Goal: Information Seeking & Learning: Learn about a topic

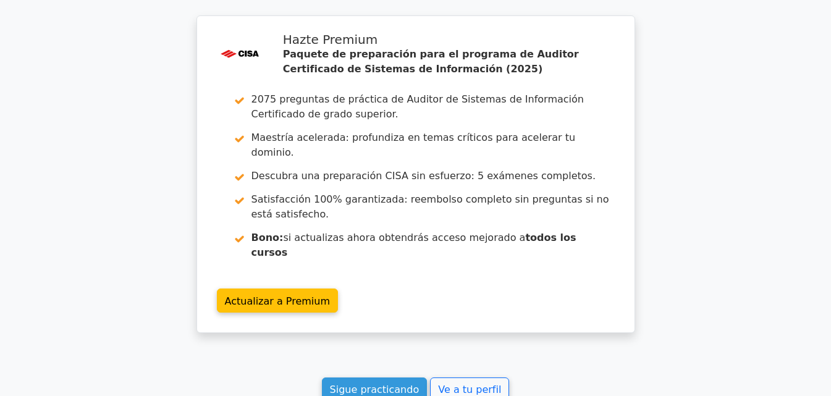
scroll to position [2959, 0]
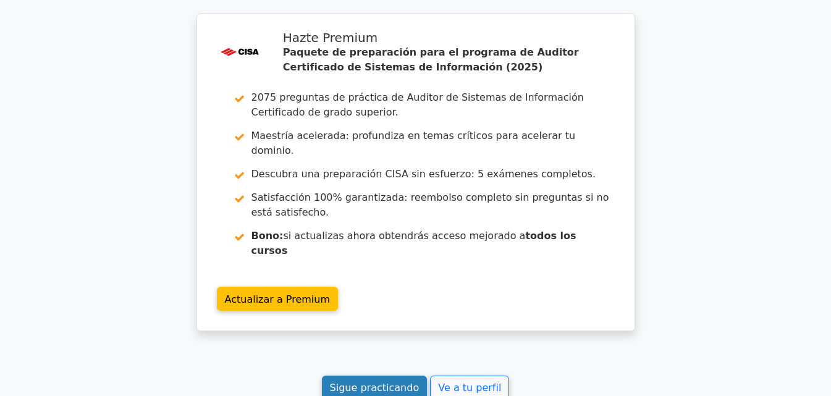
click at [409, 376] on link "Sigue practicando" at bounding box center [375, 388] width 106 height 24
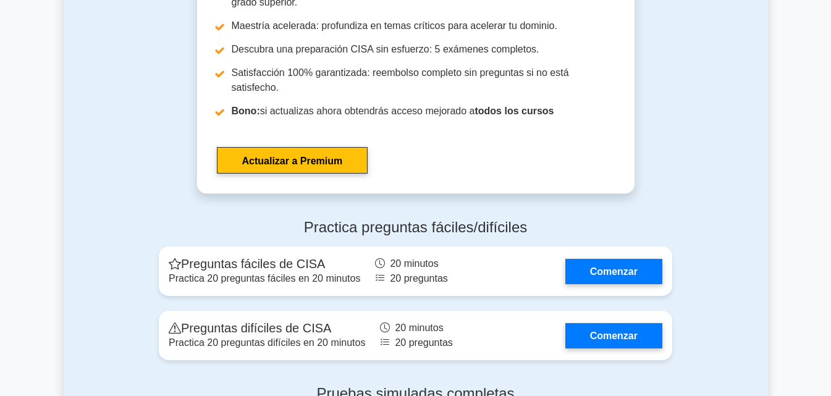
scroll to position [2114, 0]
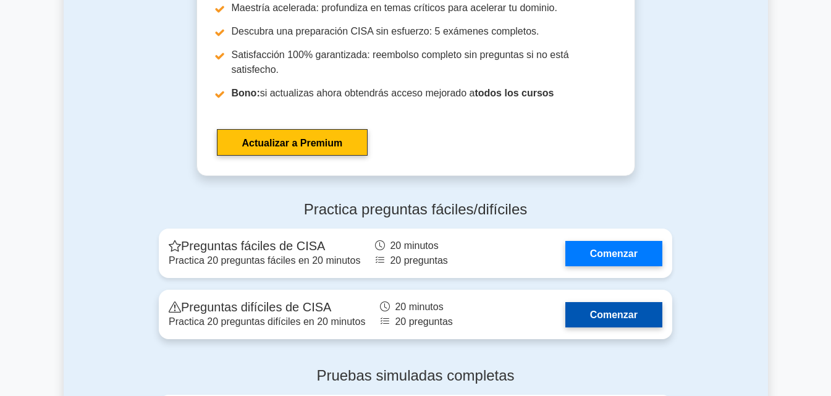
click at [645, 302] on link "Comenzar" at bounding box center [614, 314] width 97 height 25
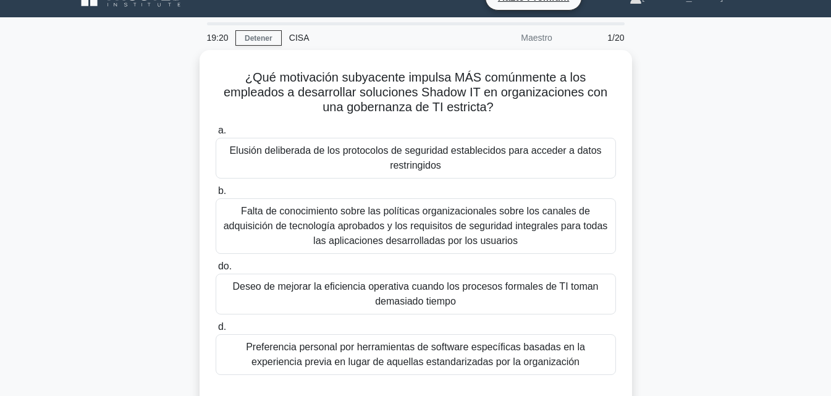
scroll to position [21, 0]
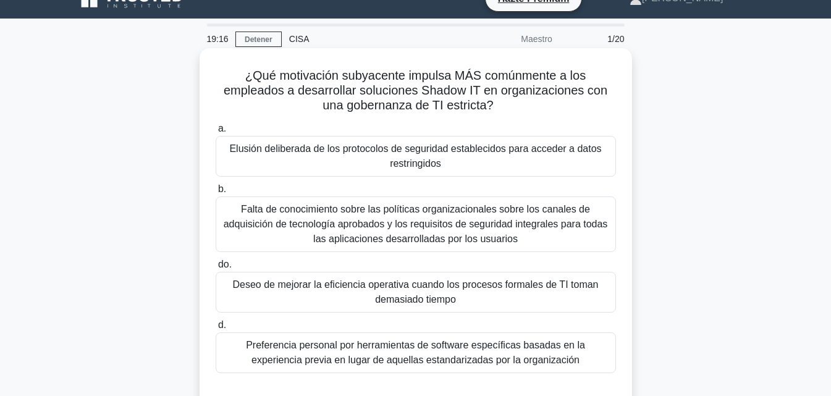
click at [503, 294] on font "Deseo de mejorar la eficiencia operativa cuando los procesos formales de TI tom…" at bounding box center [415, 293] width 389 height 30
click at [216, 269] on input "do. Deseo de mejorar la eficiencia operativa cuando los procesos formales de TI…" at bounding box center [216, 265] width 0 height 8
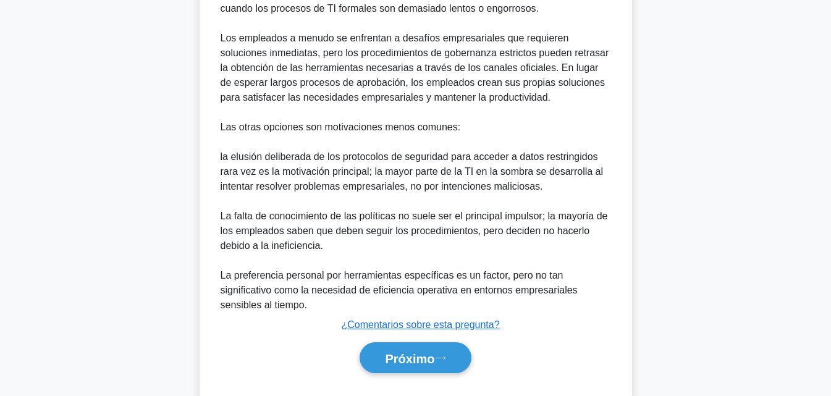
scroll to position [532, 0]
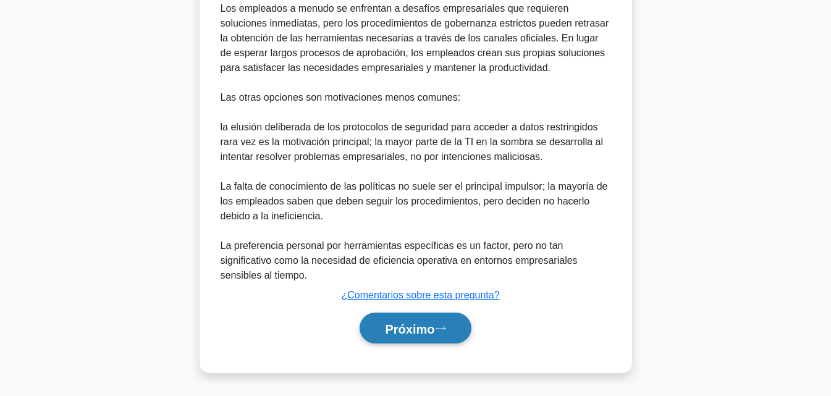
click at [416, 340] on button "Próximo" at bounding box center [415, 329] width 111 height 32
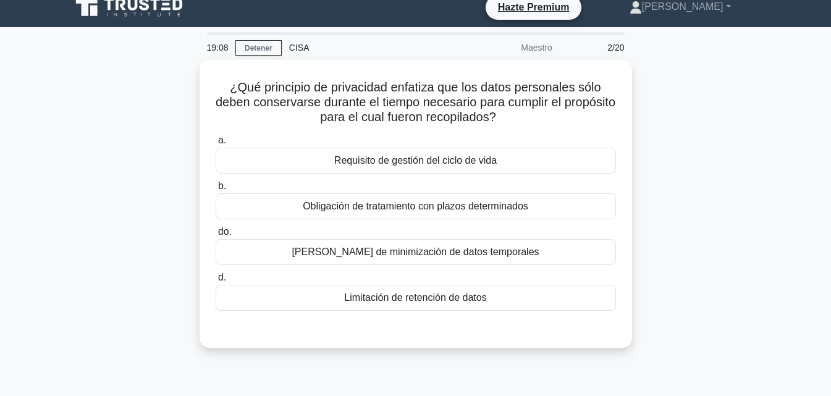
scroll to position [4, 0]
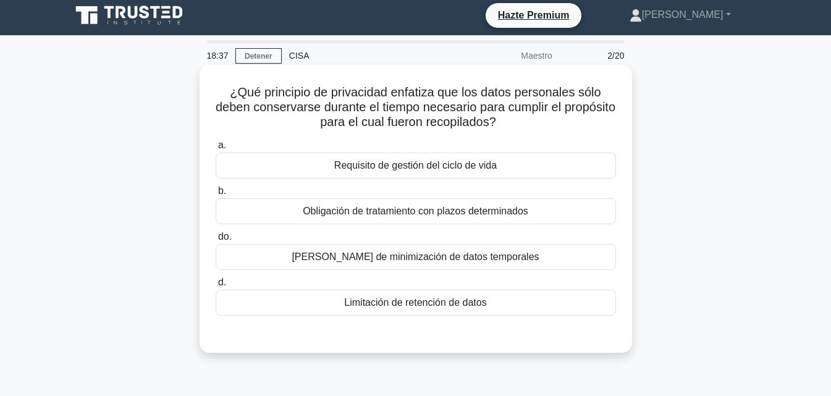
click at [563, 301] on div "Limitación de retención de datos" at bounding box center [416, 303] width 401 height 26
click at [216, 287] on input "d. Limitación de retención de datos" at bounding box center [216, 283] width 0 height 8
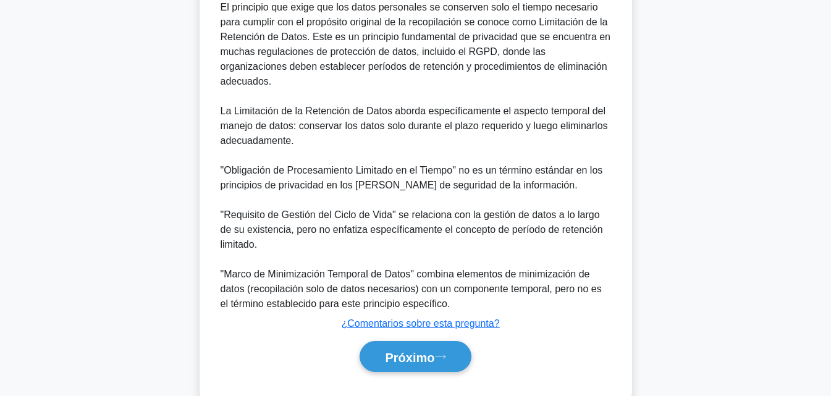
scroll to position [374, 0]
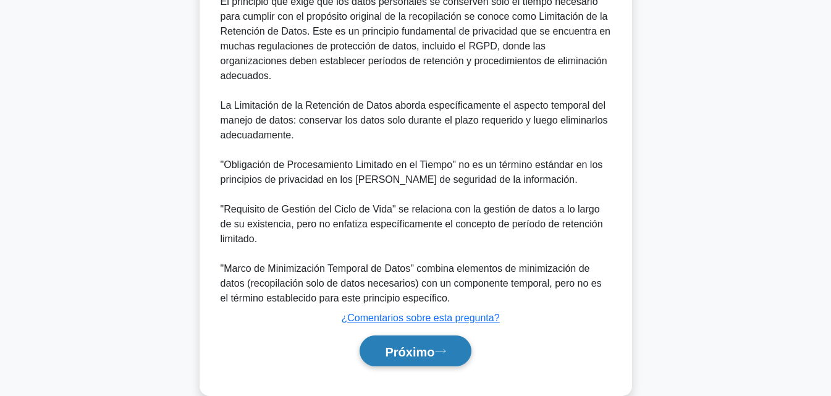
click at [435, 351] on button "Próximo" at bounding box center [415, 352] width 111 height 32
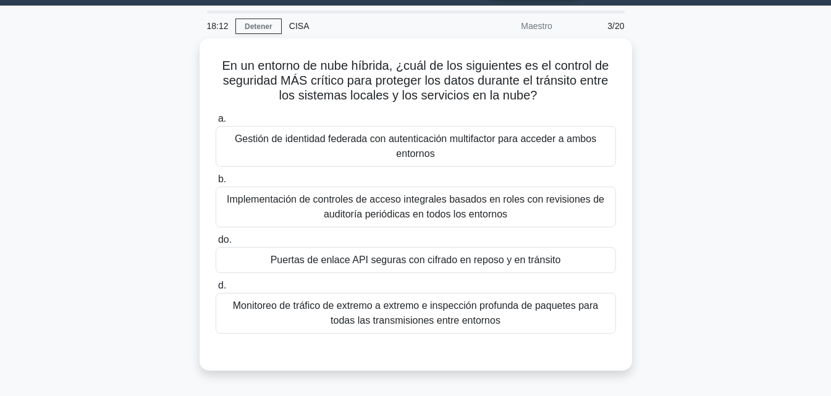
scroll to position [13, 0]
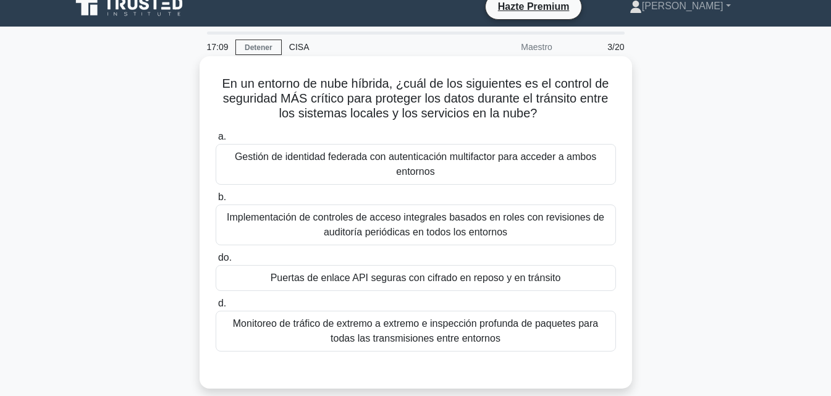
click at [519, 158] on font "Gestión de identidad federada con autenticación multifactor para acceder a ambo…" at bounding box center [416, 163] width 362 height 25
click at [216, 141] on input "a. Gestión de identidad federada con autenticación multifactor para acceder a a…" at bounding box center [216, 137] width 0 height 8
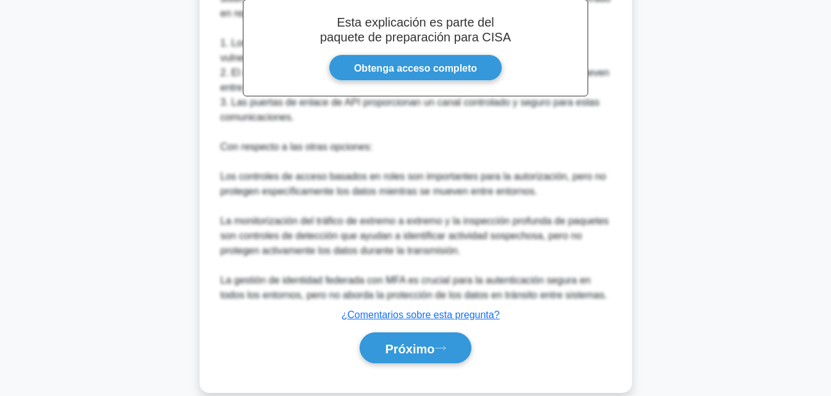
scroll to position [459, 0]
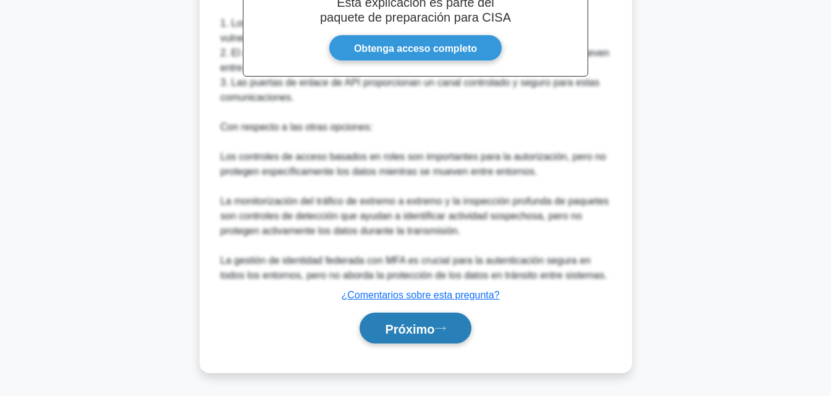
click at [416, 324] on font "Próximo" at bounding box center [409, 329] width 49 height 14
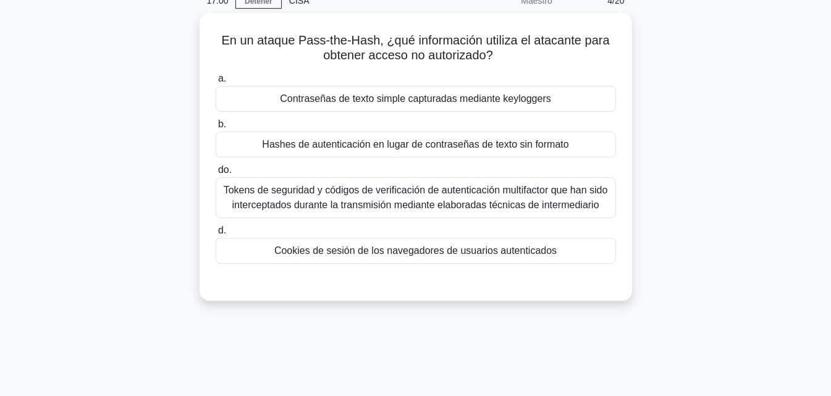
scroll to position [0, 0]
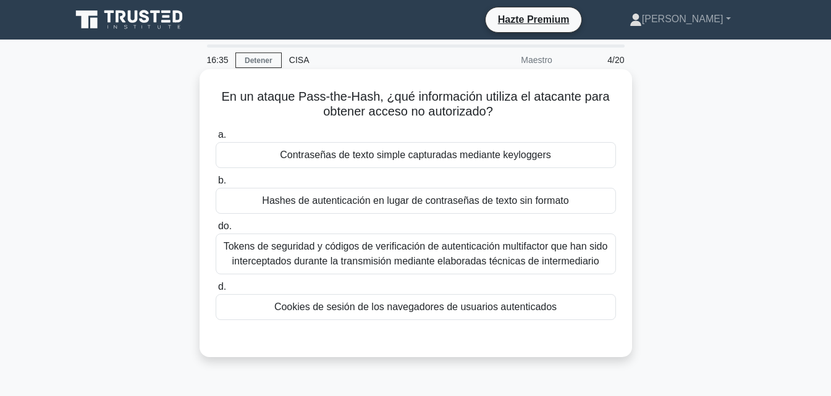
click at [352, 250] on font "Tokens de seguridad y códigos de verificación de autenticación multifactor que …" at bounding box center [416, 253] width 385 height 25
click at [216, 231] on input "do. Tokens de seguridad y códigos de verificación de autenticación multifactor …" at bounding box center [216, 227] width 0 height 8
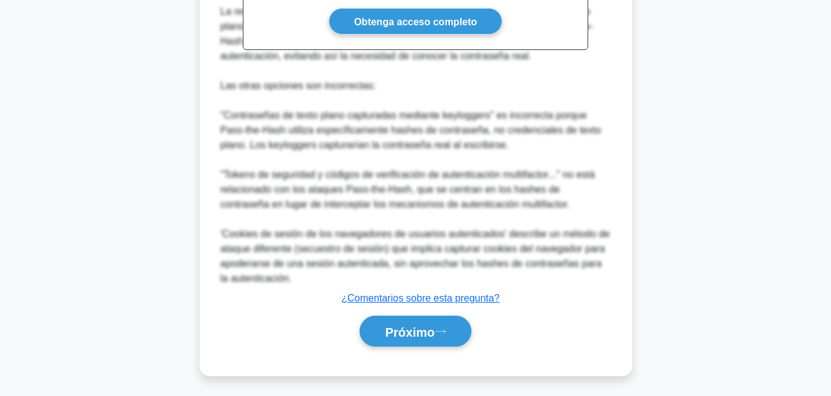
scroll to position [459, 0]
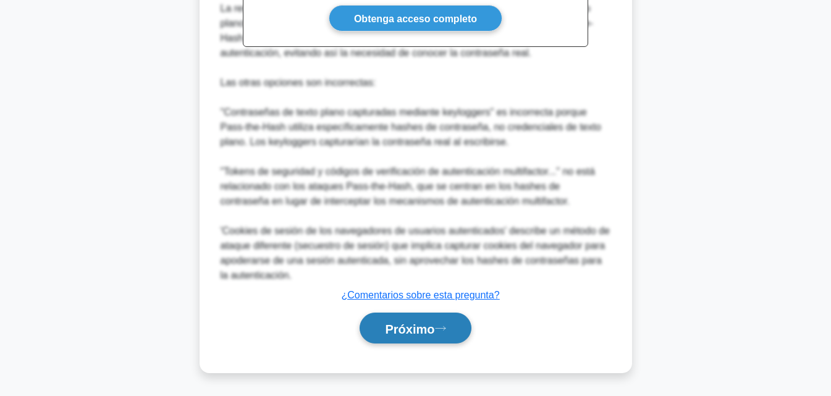
click at [448, 323] on button "Próximo" at bounding box center [415, 329] width 111 height 32
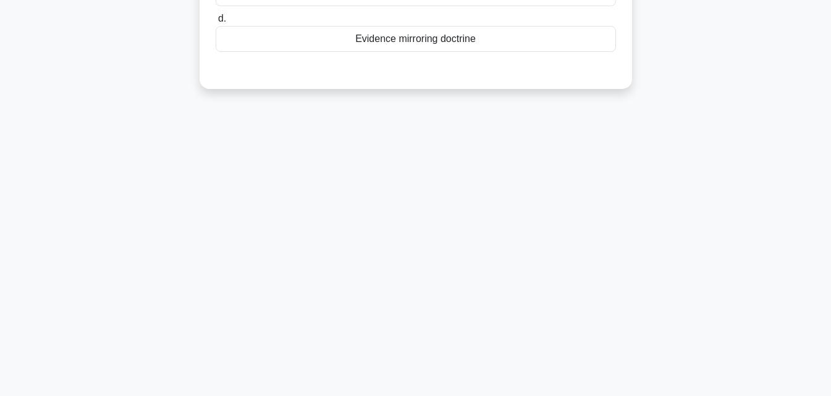
scroll to position [271, 0]
click at [121, 250] on div "16:23 Detener CISA Maestro 5/20 ¿Cuál es el principio jurídico que permite admi…" at bounding box center [416, 82] width 705 height 618
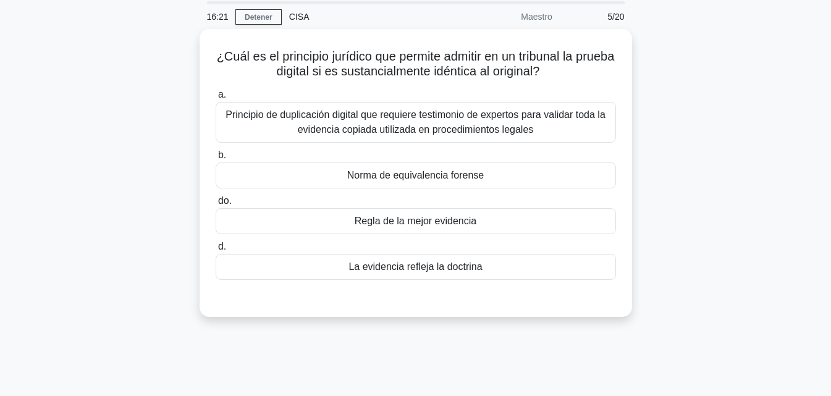
scroll to position [35, 0]
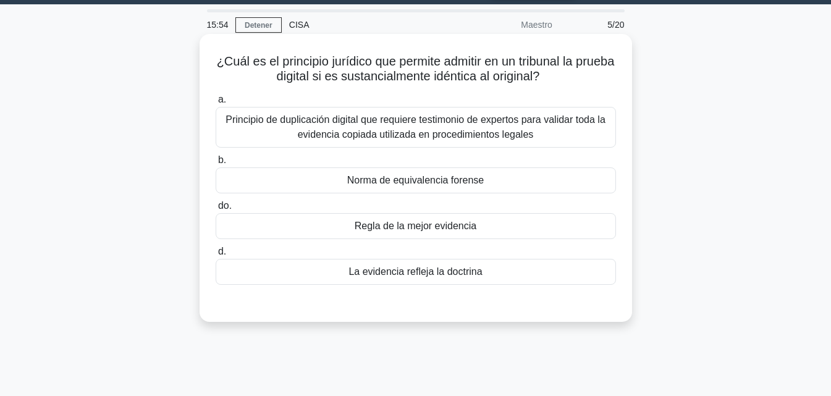
click at [561, 119] on font "Principio de duplicación digital que requiere testimonio de expertos para valid…" at bounding box center [416, 126] width 380 height 25
click at [216, 104] on input "a. Principio de duplicación digital que requiere testimonio de expertos para va…" at bounding box center [216, 100] width 0 height 8
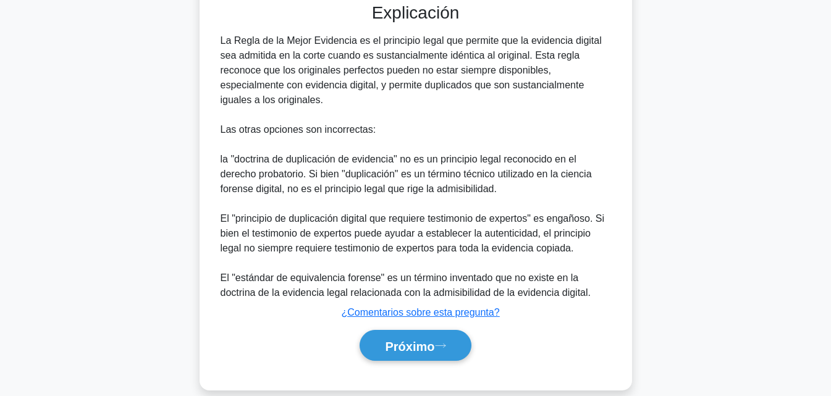
scroll to position [355, 0]
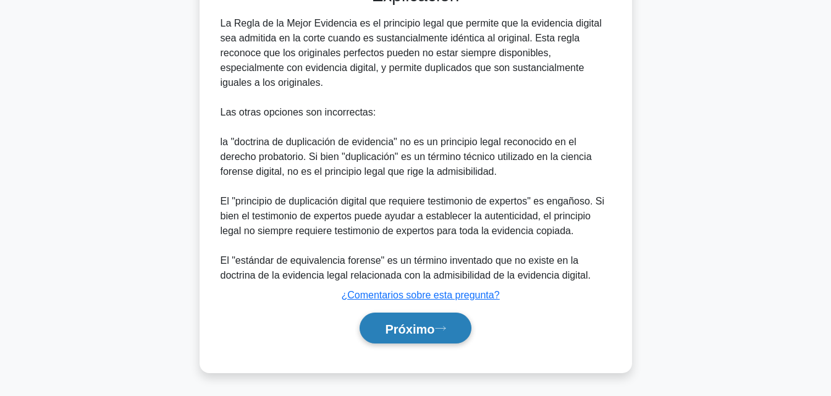
click at [443, 329] on icon at bounding box center [440, 328] width 11 height 7
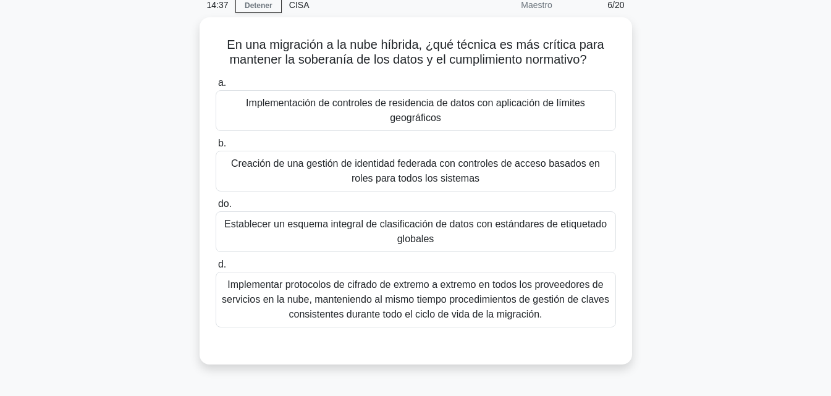
scroll to position [56, 0]
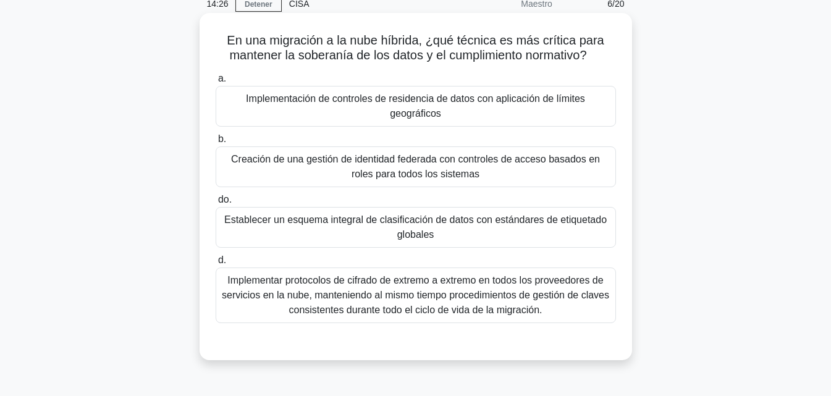
click at [491, 299] on font "Implementar protocolos de cifrado de extremo a extremo en todos los proveedores…" at bounding box center [416, 295] width 388 height 40
click at [216, 265] on input "d. Implementar protocolos de cifrado de extremo a extremo en todos los proveedo…" at bounding box center [216, 261] width 0 height 8
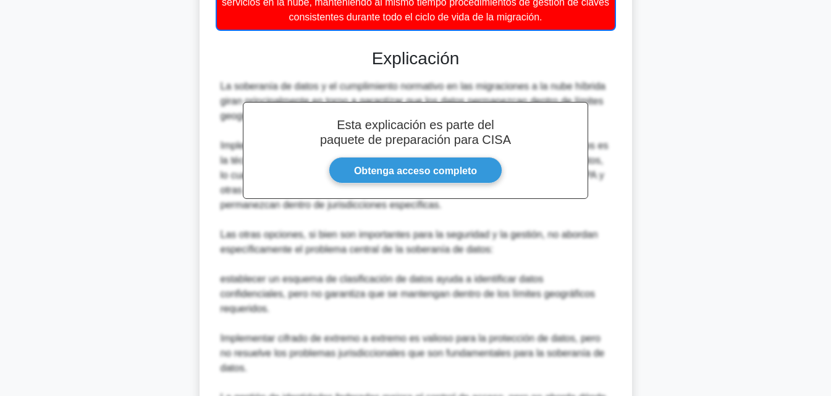
scroll to position [488, 0]
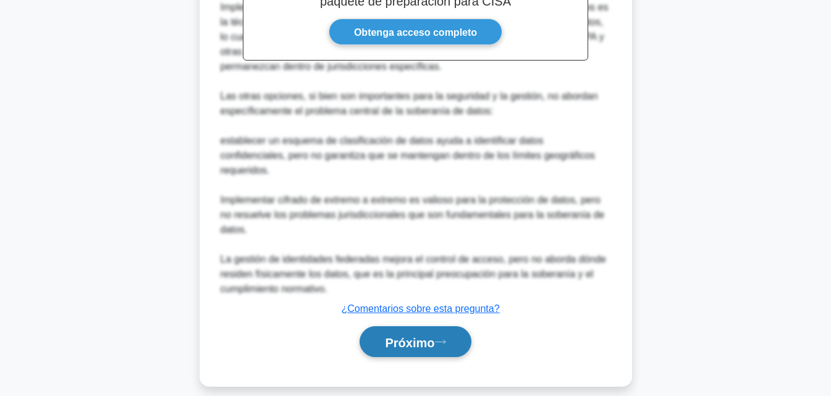
click at [433, 336] on font "Próximo" at bounding box center [409, 343] width 49 height 14
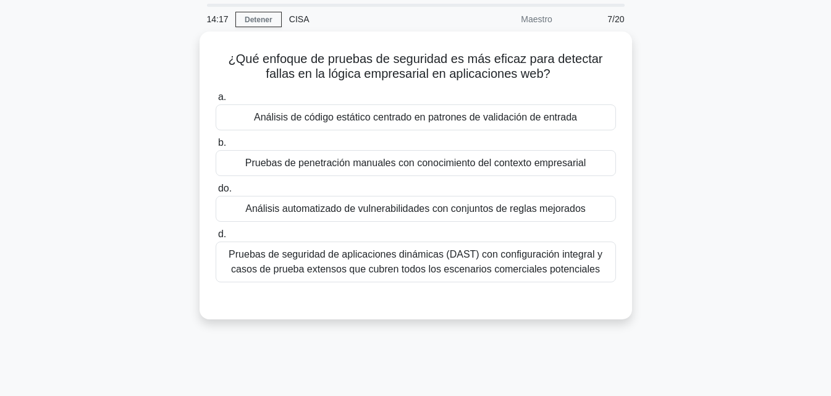
scroll to position [40, 0]
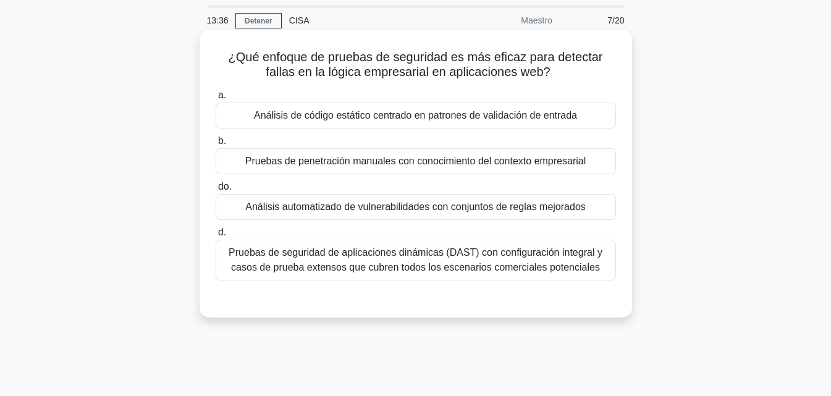
click at [550, 260] on font "Pruebas de seguridad de aplicaciones dinámicas (DAST) con configuración integra…" at bounding box center [416, 259] width 374 height 25
click at [216, 237] on input "d. Pruebas de seguridad de aplicaciones dinámicas (DAST) con configuración inte…" at bounding box center [216, 233] width 0 height 8
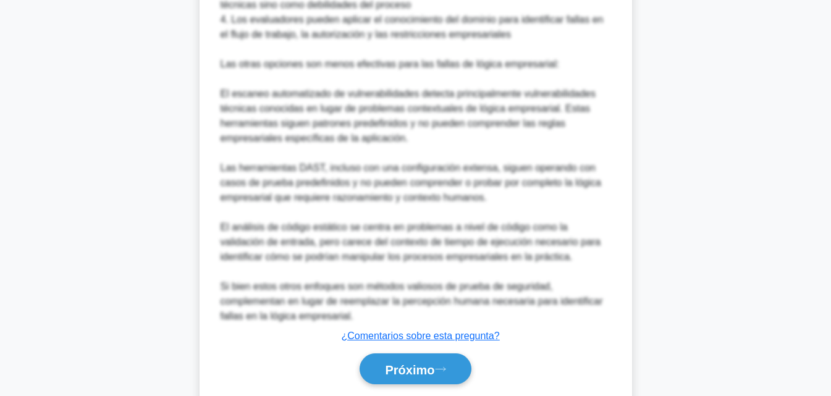
scroll to position [592, 0]
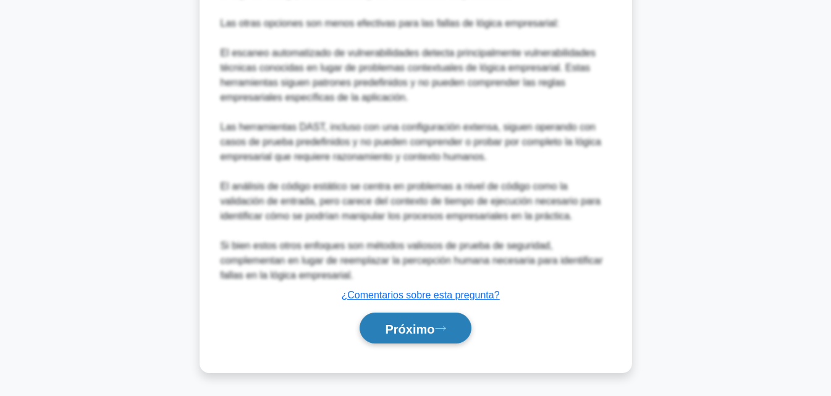
click at [448, 333] on button "Próximo" at bounding box center [415, 329] width 111 height 32
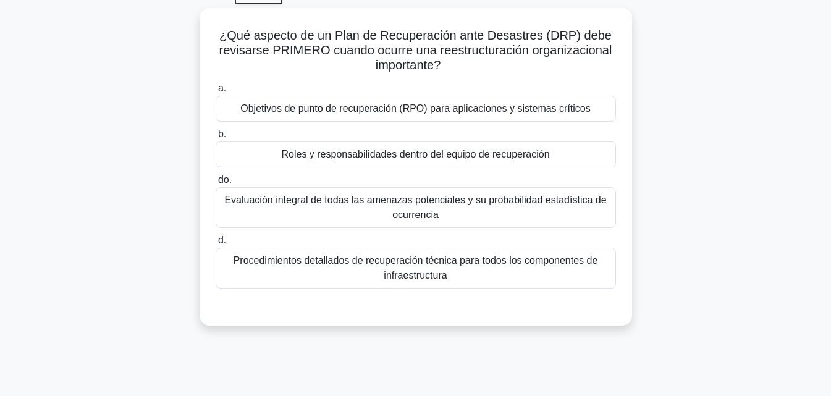
scroll to position [59, 0]
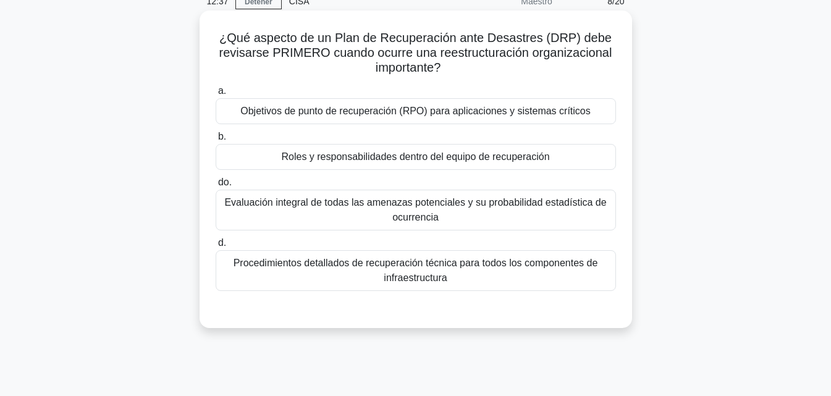
click at [538, 107] on font "Objetivos de punto de recuperación (RPO) para aplicaciones y sistemas críticos" at bounding box center [415, 111] width 350 height 11
click at [216, 95] on input "a. Objetivos de punto de recuperación (RPO) para aplicaciones y sistemas crític…" at bounding box center [216, 91] width 0 height 8
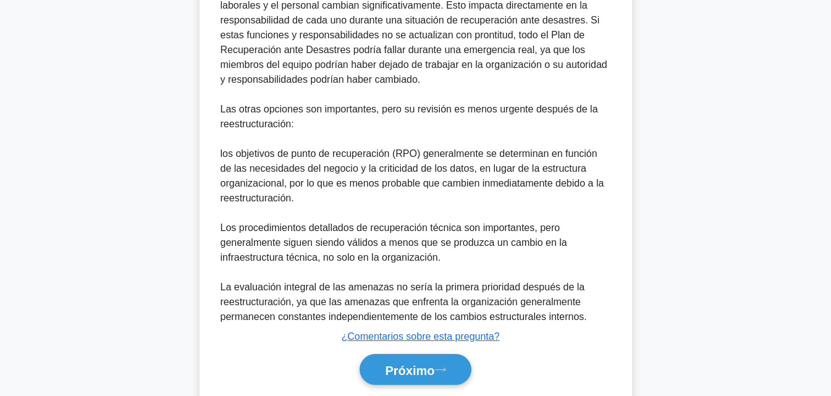
scroll to position [518, 0]
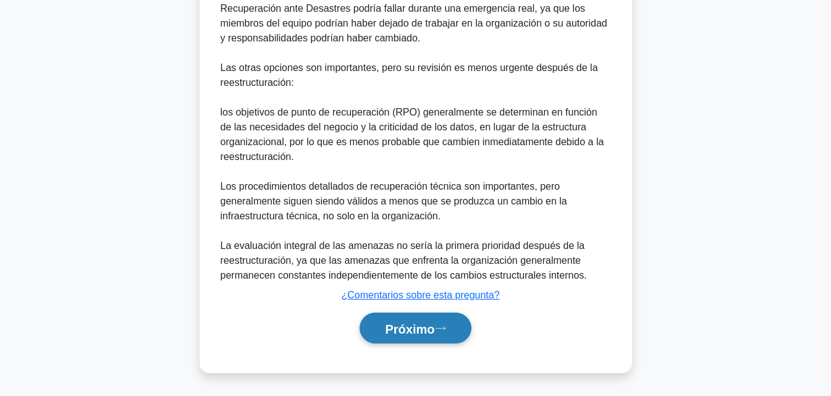
click at [393, 329] on font "Próximo" at bounding box center [409, 329] width 49 height 14
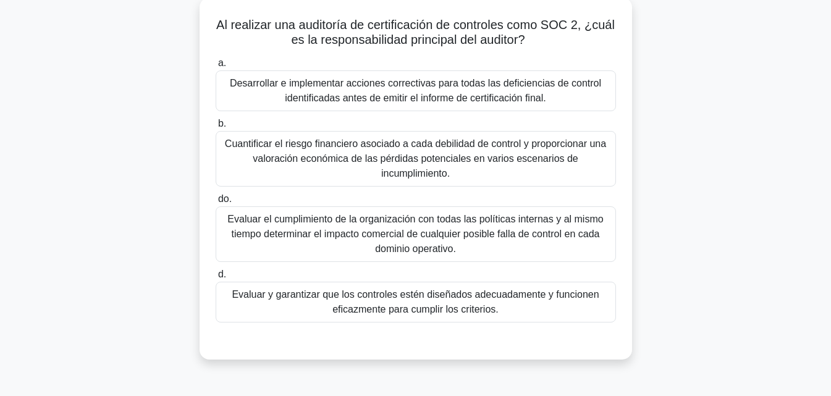
scroll to position [69, 0]
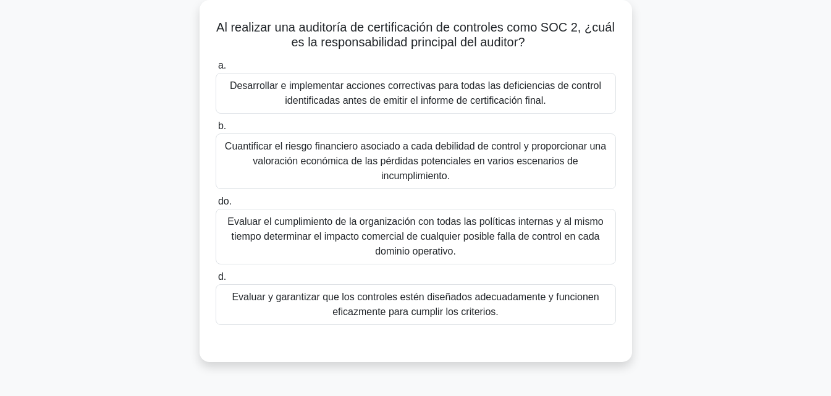
click at [557, 311] on font "Evaluar y garantizar que los controles estén diseñados adecuadamente y funcione…" at bounding box center [415, 305] width 389 height 30
click at [216, 281] on input "d. Evaluar y garantizar que los controles estén diseñados adecuadamente y funci…" at bounding box center [216, 277] width 0 height 8
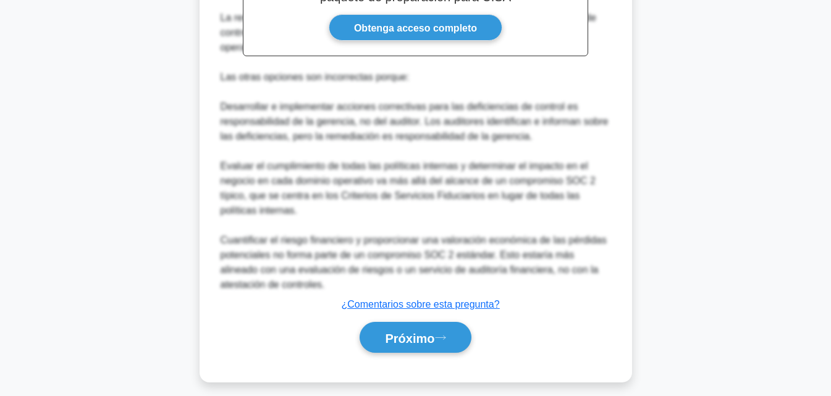
scroll to position [517, 0]
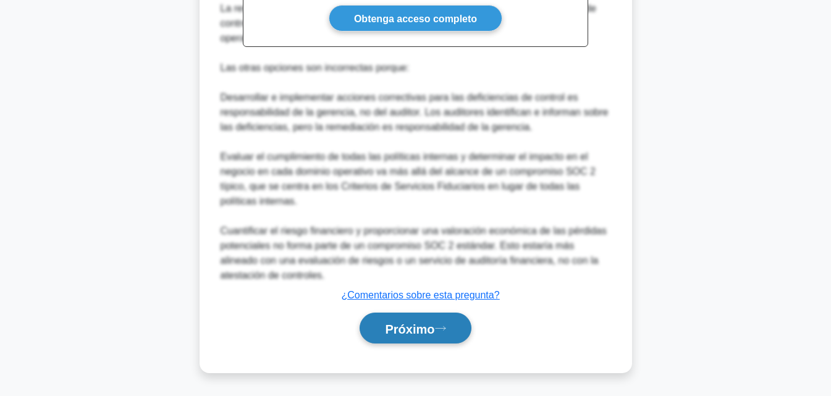
click at [435, 334] on font "Próximo" at bounding box center [409, 329] width 49 height 14
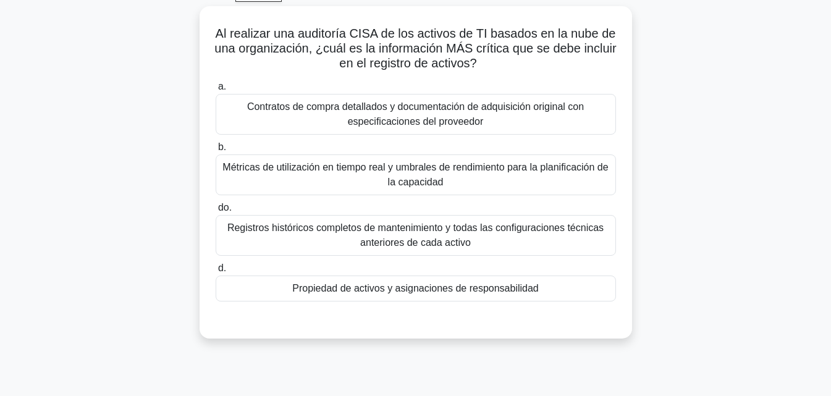
scroll to position [45, 0]
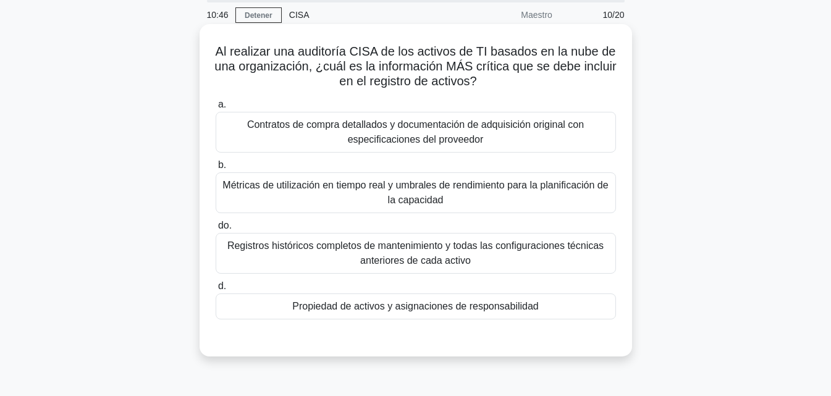
click at [508, 312] on font "Propiedad de activos y asignaciones de responsabilidad" at bounding box center [415, 306] width 246 height 11
click at [216, 291] on input "d. Propiedad de activos y asignaciones de responsabilidad" at bounding box center [216, 287] width 0 height 8
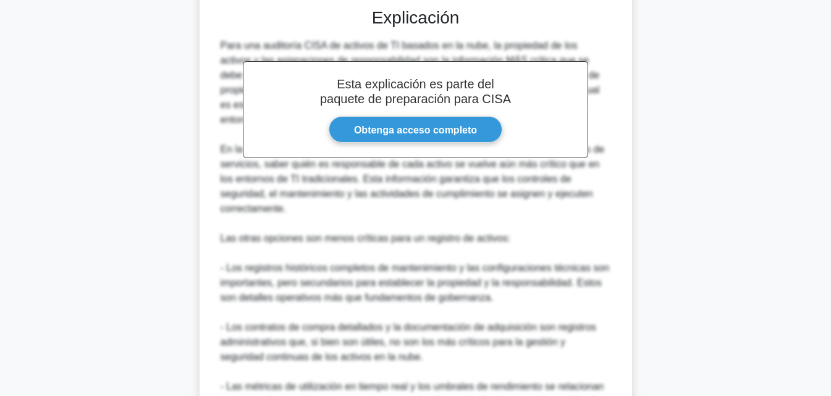
scroll to position [502, 0]
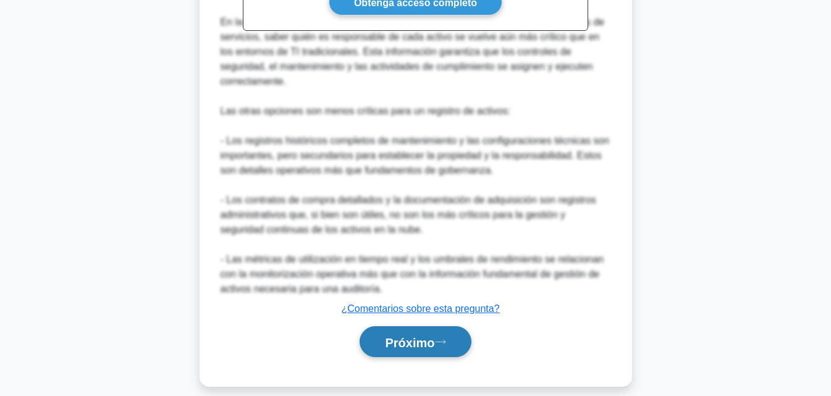
click at [420, 343] on button "Próximo" at bounding box center [415, 342] width 111 height 32
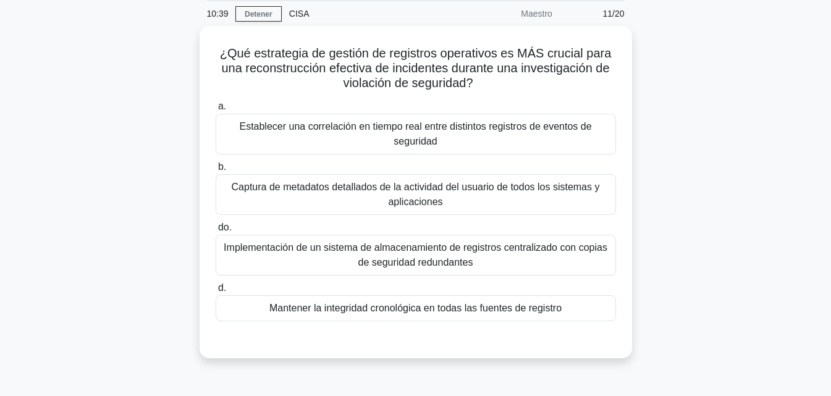
scroll to position [45, 0]
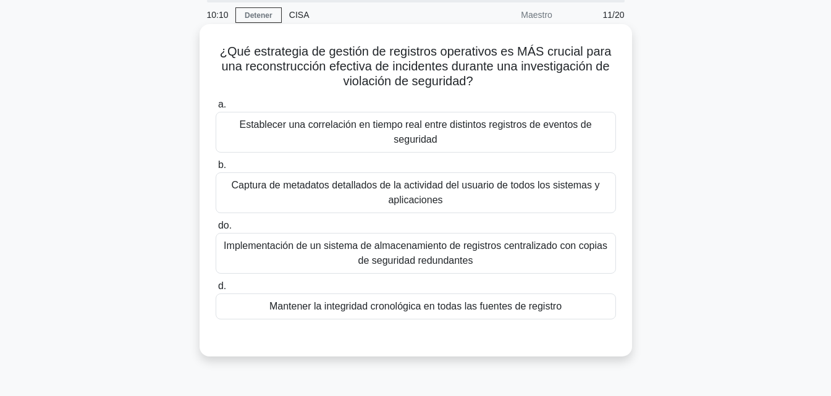
click at [533, 304] on font "Mantener la integridad cronológica en todas las fuentes de registro" at bounding box center [416, 306] width 292 height 11
click at [216, 291] on input "d. Mantener la integridad cronológica en todas las fuentes de registro" at bounding box center [216, 287] width 0 height 8
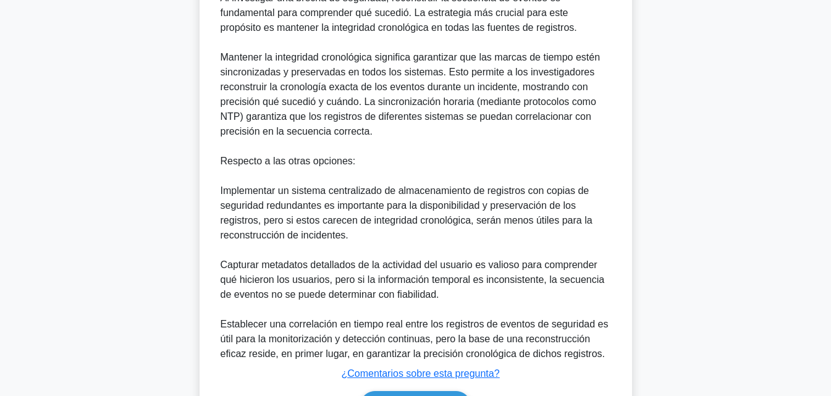
scroll to position [502, 0]
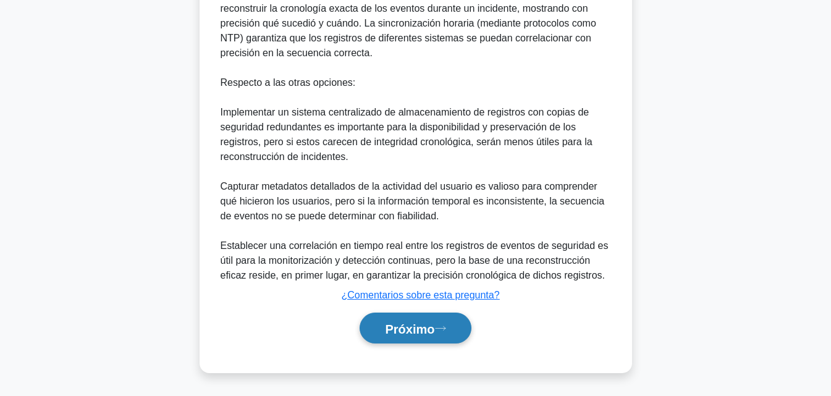
click at [400, 333] on font "Próximo" at bounding box center [409, 329] width 49 height 14
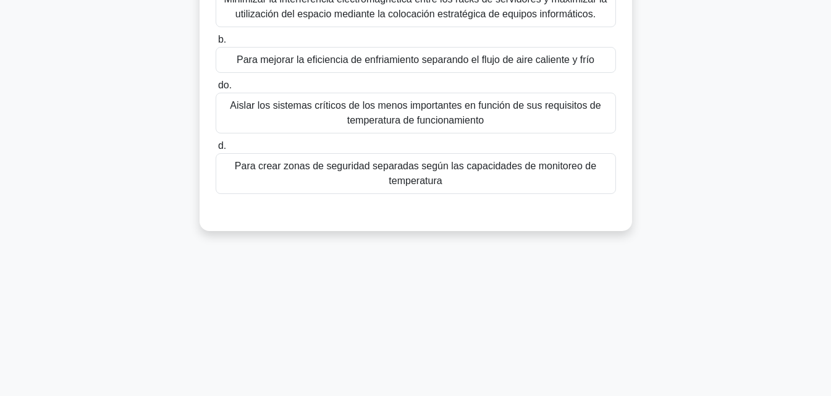
scroll to position [36, 0]
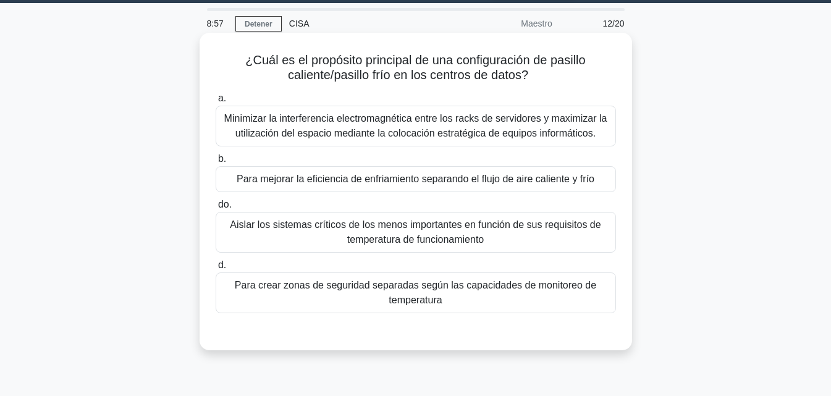
click at [597, 178] on div "Para mejorar la eficiencia de enfriamiento separando el flujo de aire caliente …" at bounding box center [416, 179] width 401 height 26
click at [216, 163] on input "b. Para mejorar la eficiencia de enfriamiento separando el flujo de aire calien…" at bounding box center [216, 159] width 0 height 8
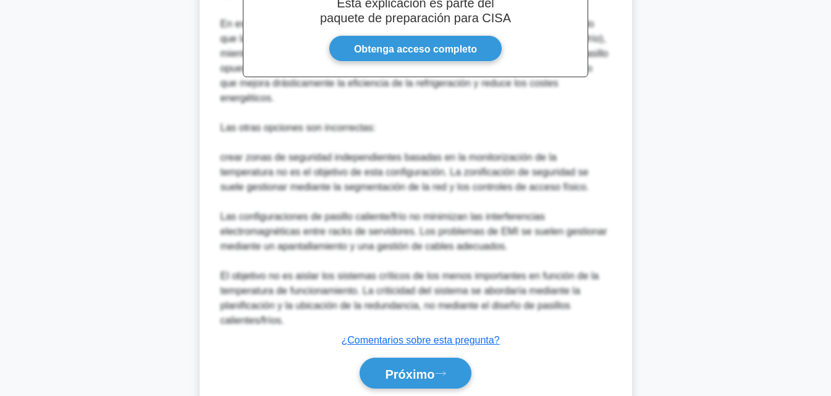
scroll to position [472, 0]
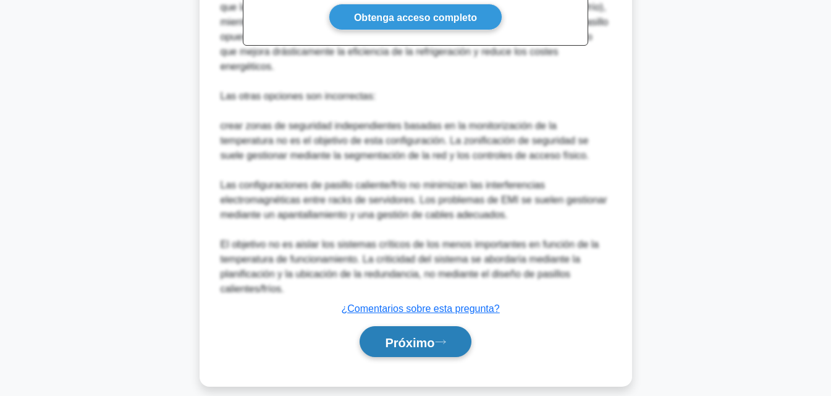
click at [425, 336] on font "Próximo" at bounding box center [409, 343] width 49 height 14
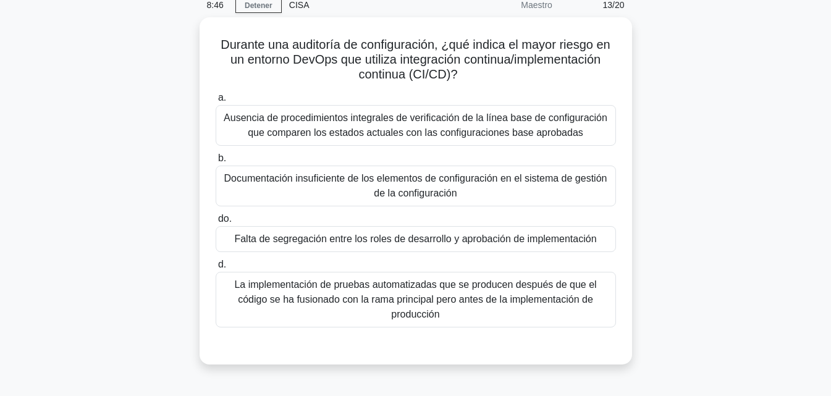
scroll to position [43, 0]
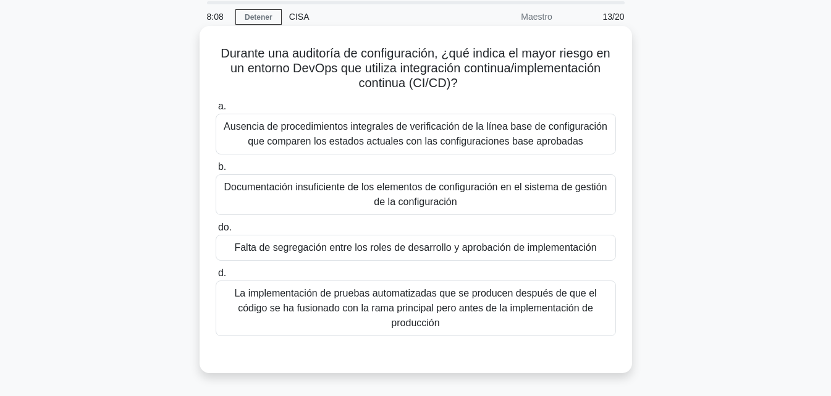
click at [587, 248] on font "Falta de segregación entre los roles de desarrollo y aprobación de implementaci…" at bounding box center [415, 247] width 362 height 11
click at [216, 232] on input "do. Falta de segregación entre los roles de desarrollo y aprobación de implemen…" at bounding box center [216, 228] width 0 height 8
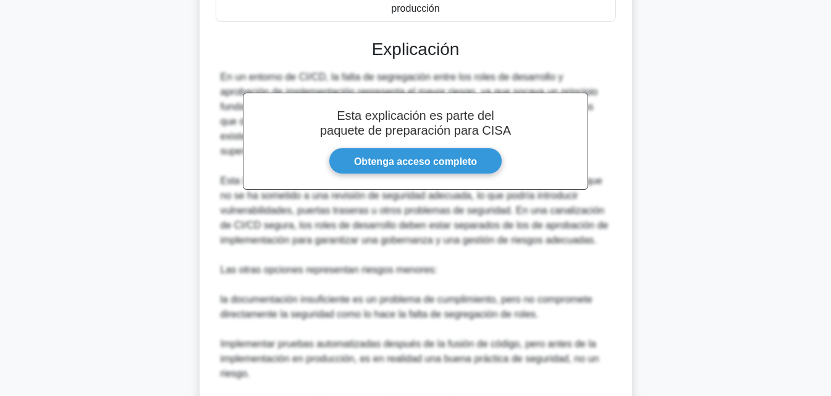
scroll to position [502, 0]
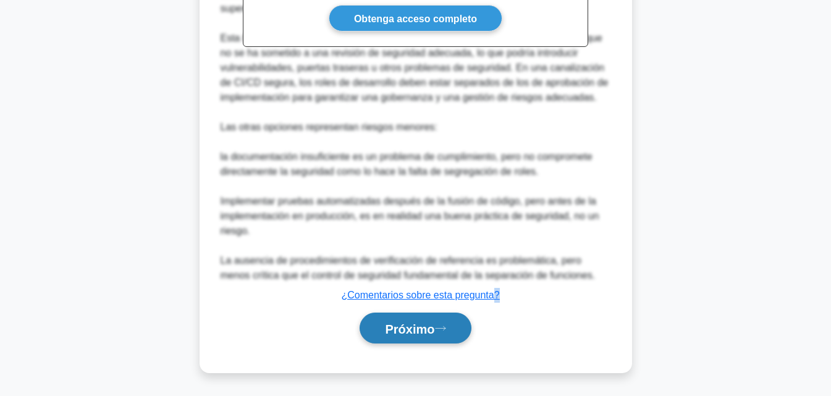
click at [417, 322] on font "Próximo" at bounding box center [409, 329] width 49 height 14
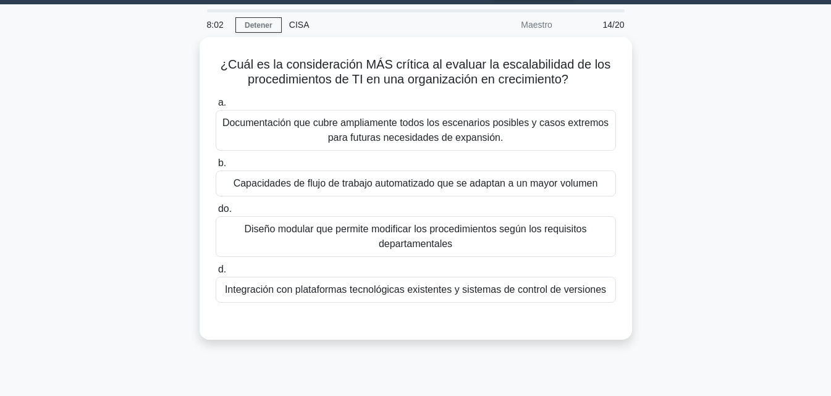
scroll to position [30, 0]
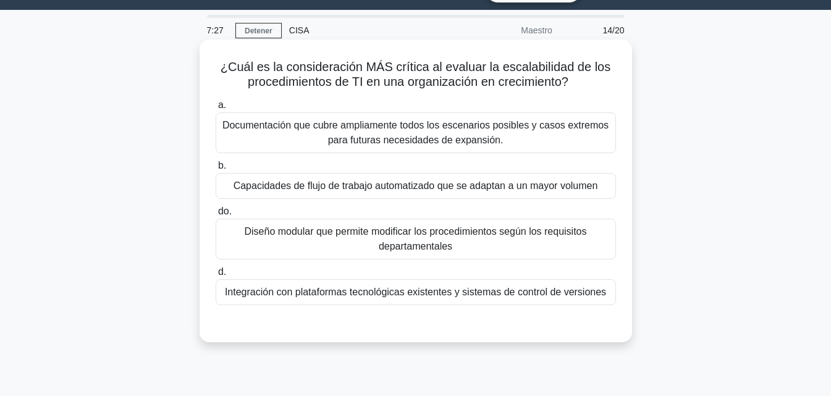
click at [508, 141] on font "Documentación que cubre ampliamente todos los escenarios posibles y casos extre…" at bounding box center [415, 133] width 389 height 30
click at [216, 109] on input "a. Documentación que cubre ampliamente todos los escenarios posibles y casos ex…" at bounding box center [216, 105] width 0 height 8
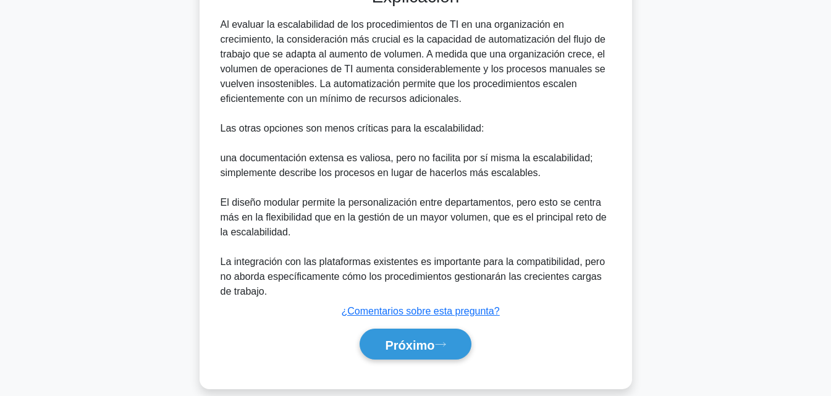
scroll to position [385, 0]
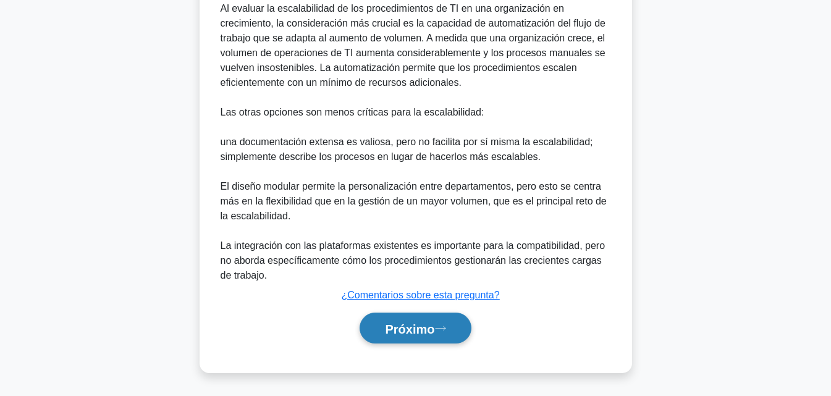
click at [419, 338] on button "Próximo" at bounding box center [415, 329] width 111 height 32
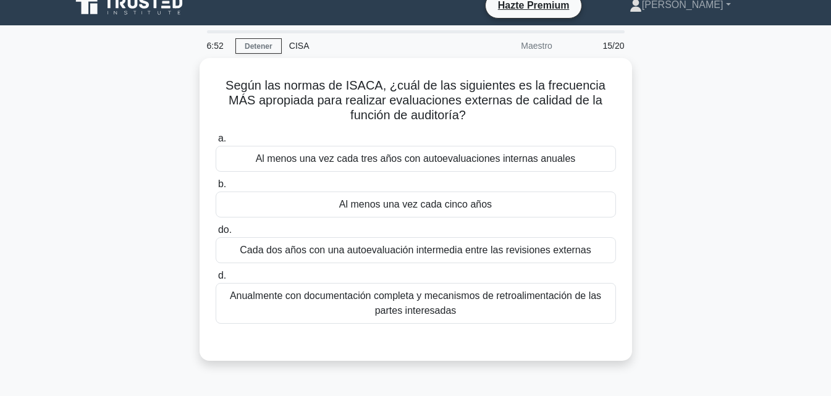
scroll to position [15, 0]
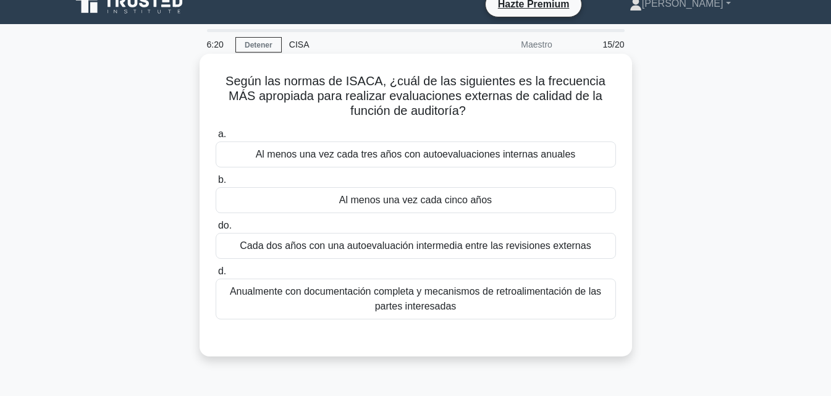
click at [402, 307] on font "Anualmente con documentación completa y mecanismos de retroalimentación de las …" at bounding box center [416, 298] width 372 height 25
click at [216, 276] on input "d. Anualmente con documentación completa y mecanismos de retroalimentación de l…" at bounding box center [216, 272] width 0 height 8
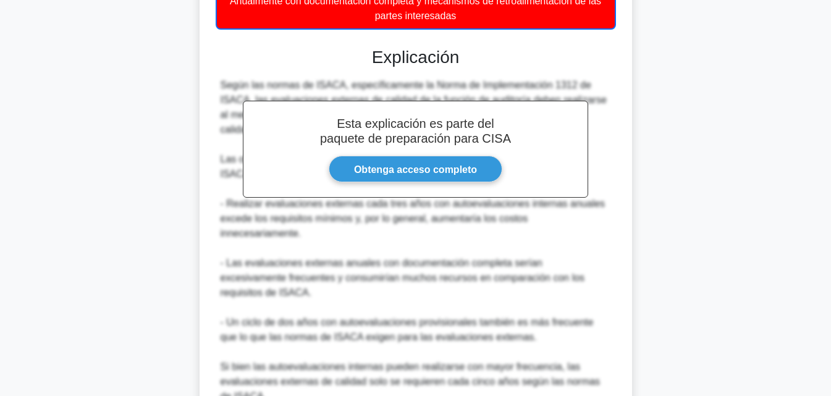
scroll to position [385, 0]
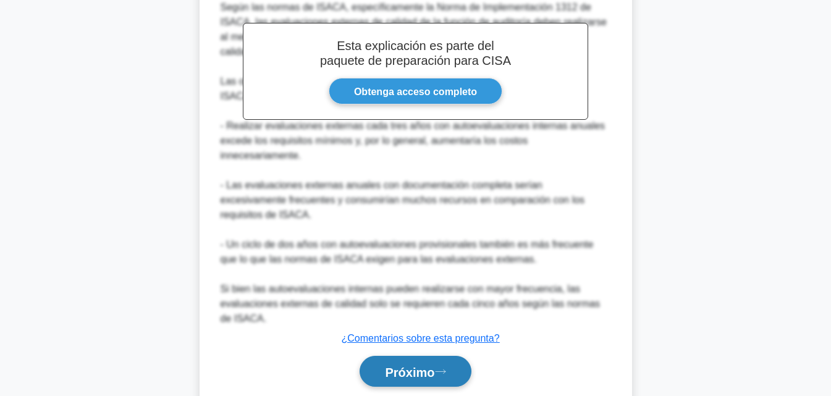
click at [430, 365] on font "Próximo" at bounding box center [409, 372] width 49 height 14
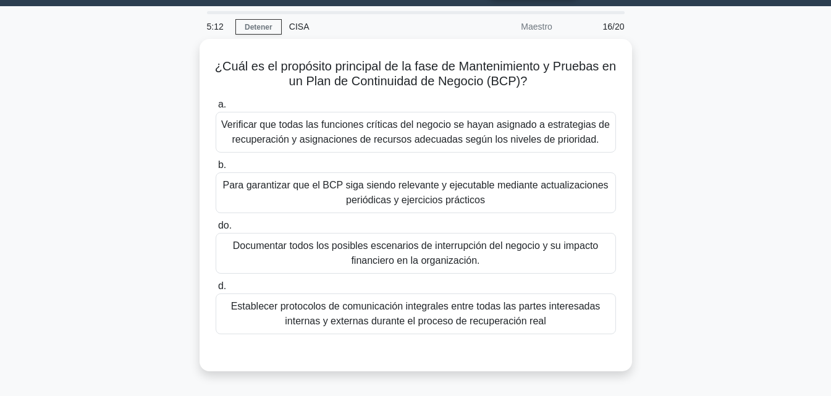
scroll to position [32, 0]
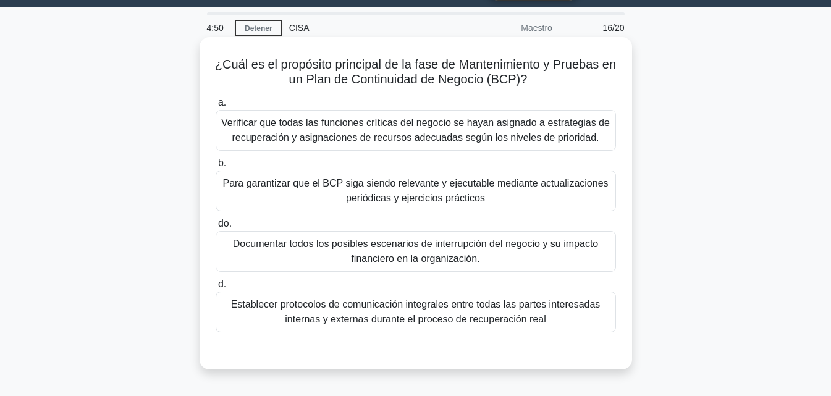
click at [508, 203] on font "Para garantizar que el BCP siga siendo relevante y ejecutable mediante actualiz…" at bounding box center [415, 191] width 389 height 30
click at [216, 168] on input "b. Para garantizar que el BCP siga siendo relevante y ejecutable mediante actua…" at bounding box center [216, 163] width 0 height 8
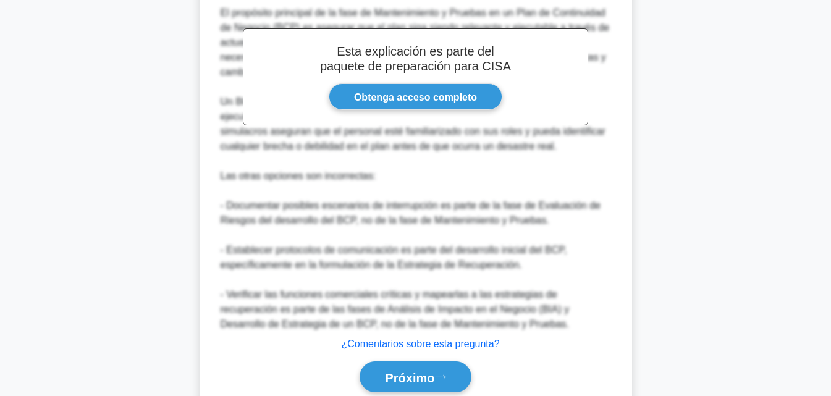
scroll to position [412, 0]
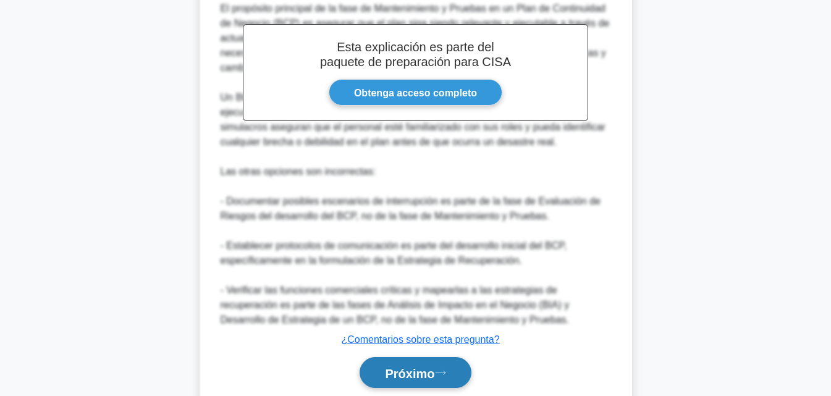
click at [425, 374] on font "Próximo" at bounding box center [409, 374] width 49 height 14
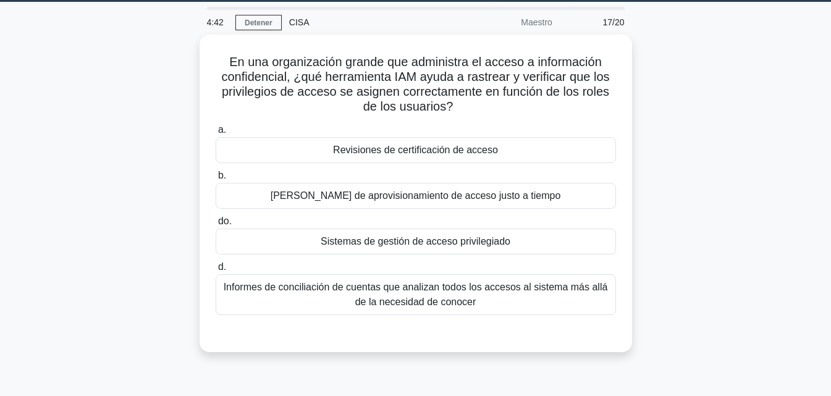
scroll to position [34, 0]
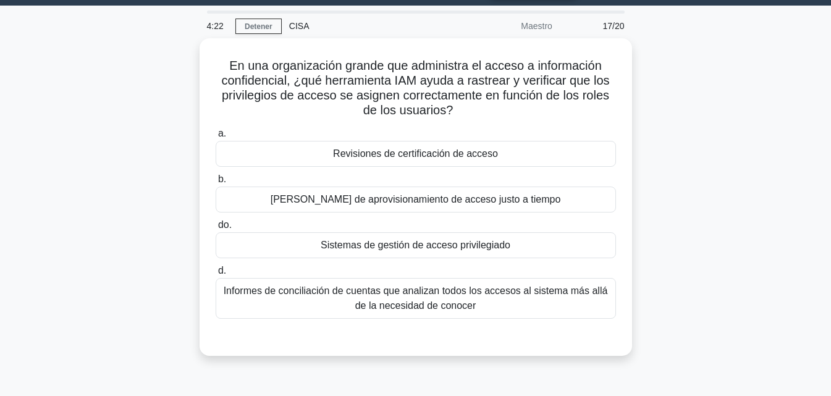
drag, startPoint x: 721, startPoint y: 213, endPoint x: 665, endPoint y: 233, distance: 59.8
click at [665, 233] on div "En una organización grande que administra el acceso a información confidencial,…" at bounding box center [416, 204] width 705 height 333
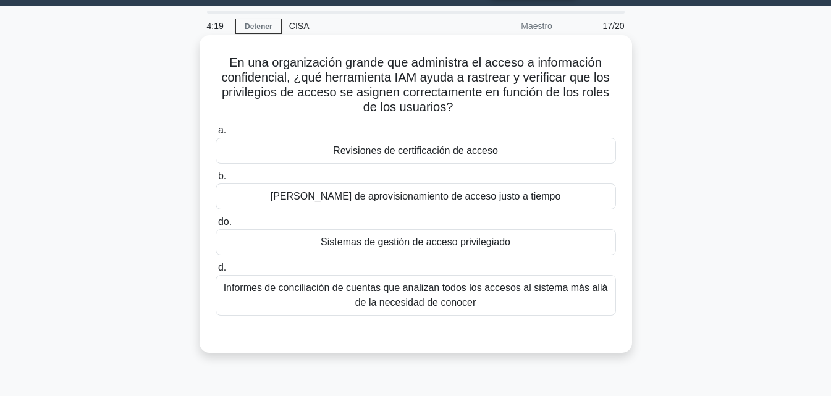
click at [534, 241] on div "Sistemas de gestión de acceso privilegiado" at bounding box center [416, 242] width 401 height 26
click at [216, 226] on input "do. Sistemas de gestión de acceso privilegiado" at bounding box center [216, 222] width 0 height 8
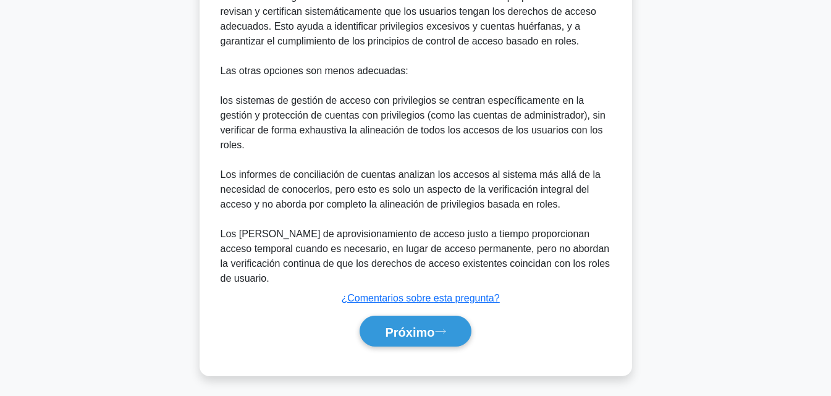
scroll to position [533, 0]
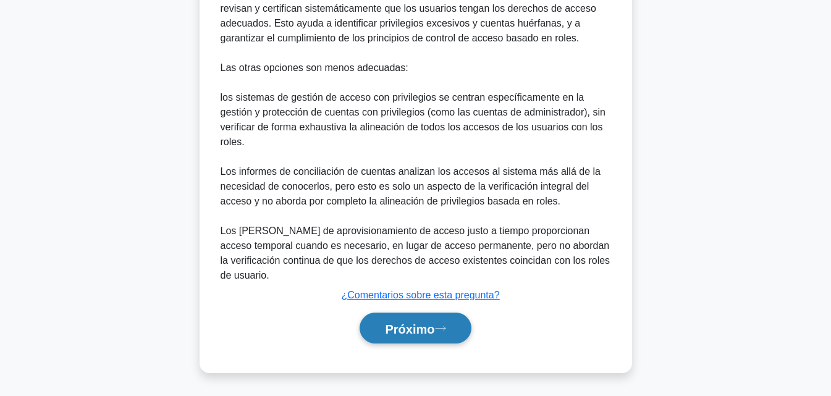
click at [423, 329] on font "Próximo" at bounding box center [409, 329] width 49 height 14
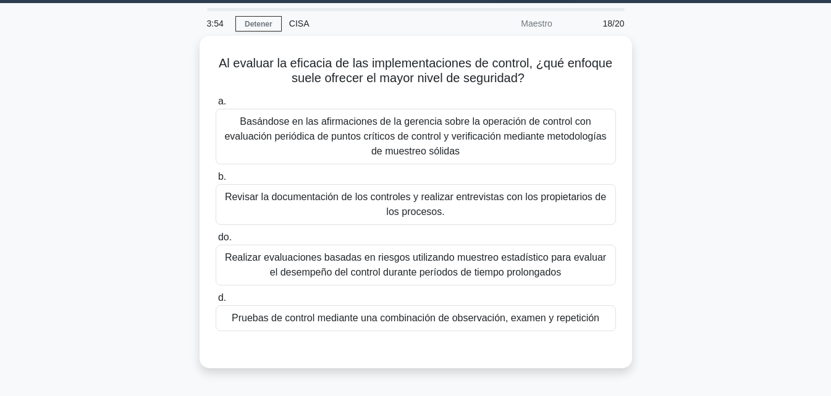
scroll to position [33, 0]
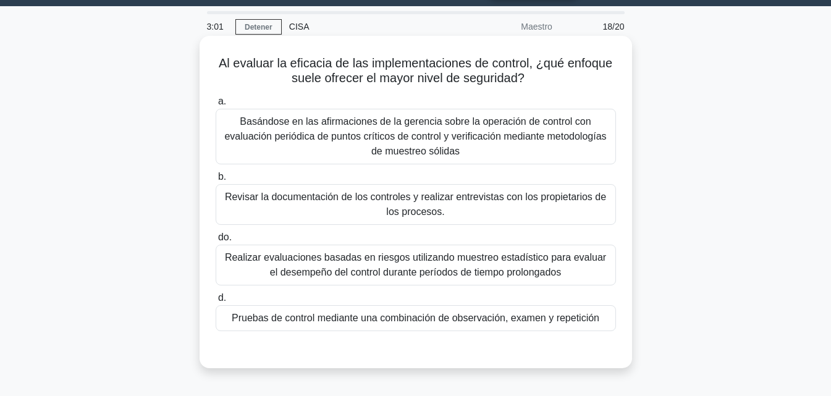
click at [517, 270] on font "Realizar evaluaciones basadas en riesgos utilizando muestreo estadístico para e…" at bounding box center [415, 264] width 381 height 25
click at [216, 242] on input "do. Realizar evaluaciones basadas en riesgos utilizando muestreo estadístico pa…" at bounding box center [216, 238] width 0 height 8
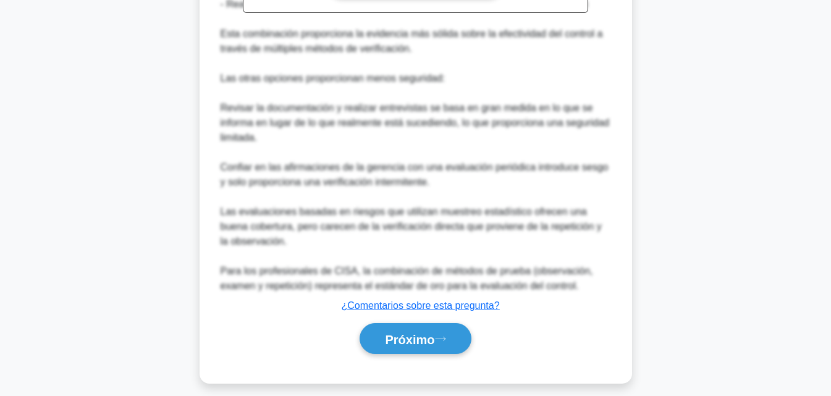
scroll to position [533, 0]
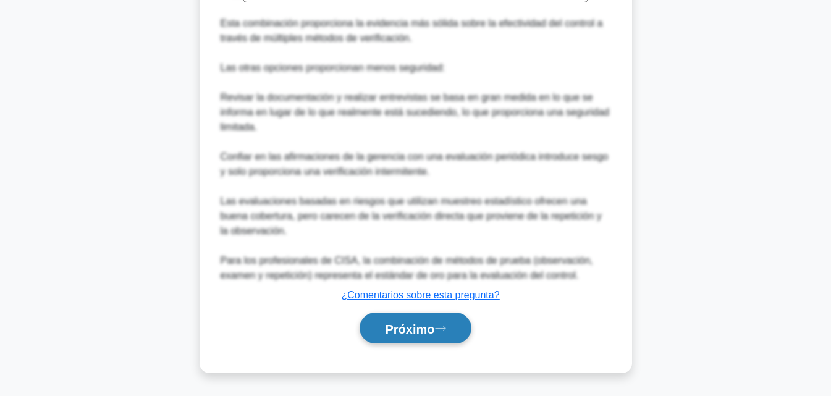
click at [372, 329] on button "Próximo" at bounding box center [415, 329] width 111 height 32
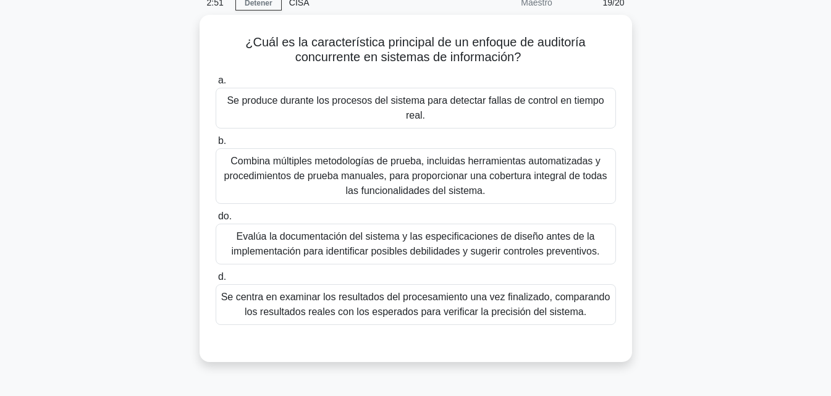
scroll to position [30, 0]
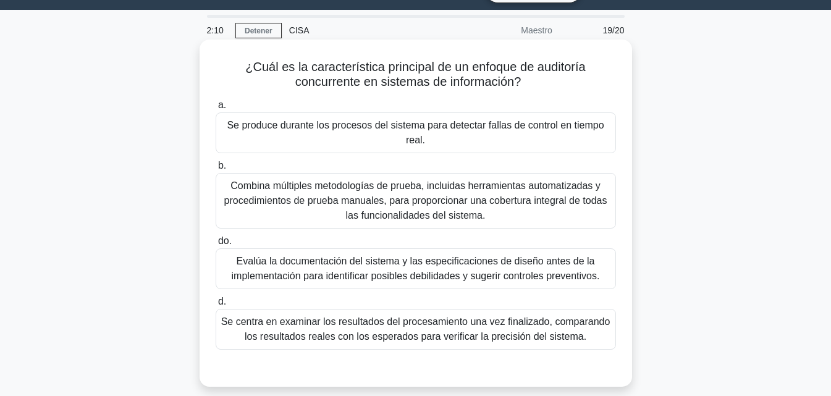
click at [528, 329] on font "Se centra en examinar los resultados del procesamiento una vez finalizado, comp…" at bounding box center [415, 329] width 389 height 25
click at [216, 306] on input "d. Se centra en examinar los resultados del procesamiento una vez finalizado, c…" at bounding box center [216, 302] width 0 height 8
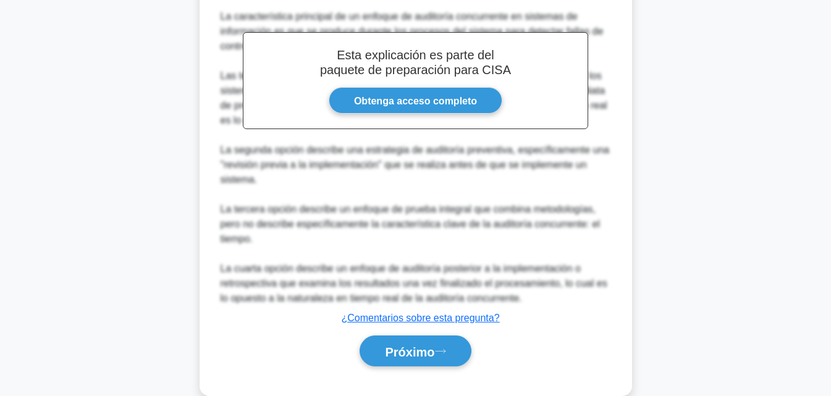
scroll to position [459, 0]
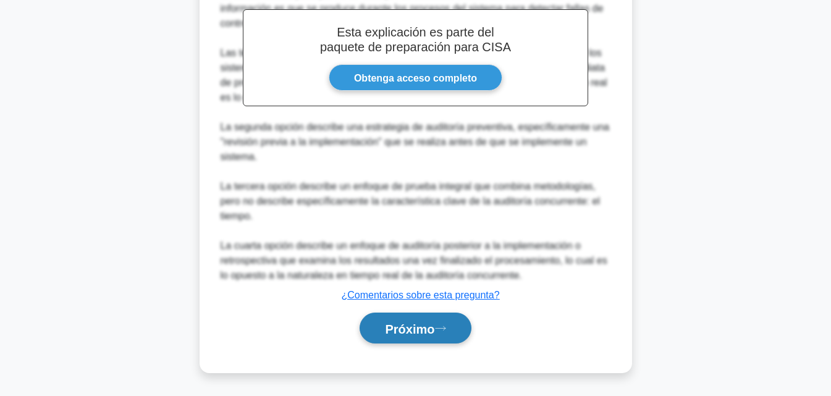
click at [437, 336] on button "Próximo" at bounding box center [415, 329] width 111 height 32
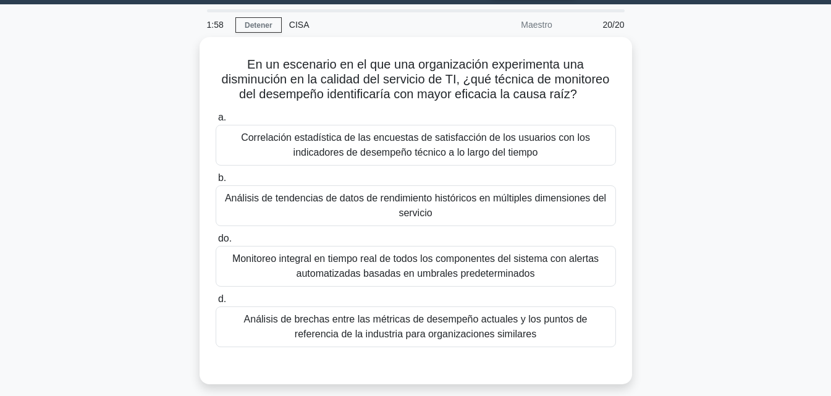
scroll to position [34, 0]
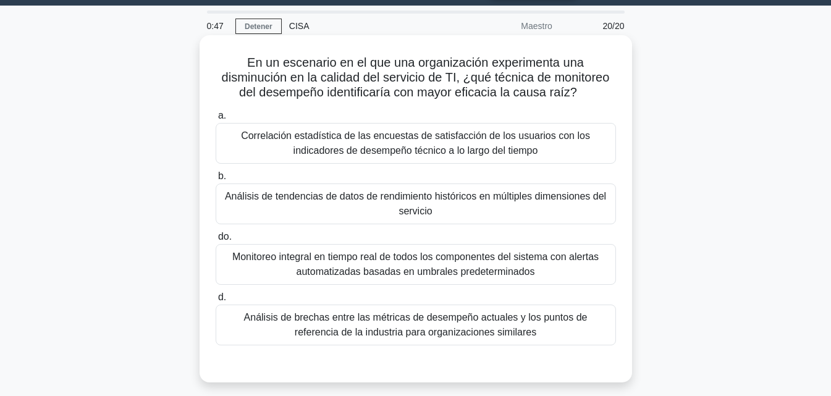
click at [499, 333] on font "Análisis de brechas entre las métricas de desempeño actuales y los puntos de re…" at bounding box center [416, 324] width 344 height 25
click at [216, 302] on input "d. Análisis de brechas entre las métricas de desempeño actuales y los puntos de…" at bounding box center [216, 298] width 0 height 8
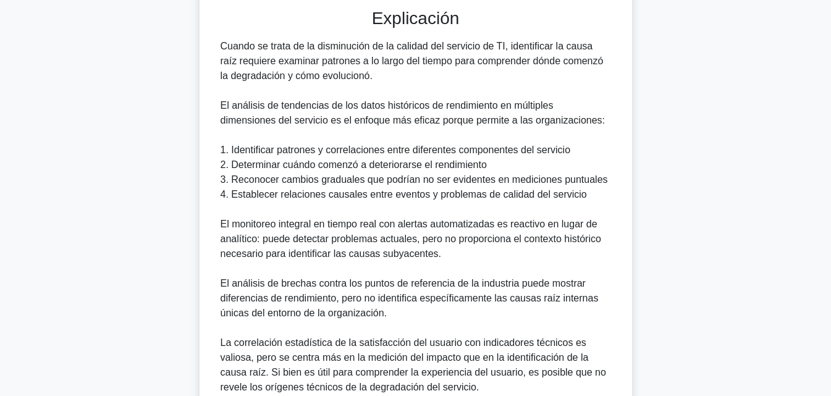
scroll to position [503, 0]
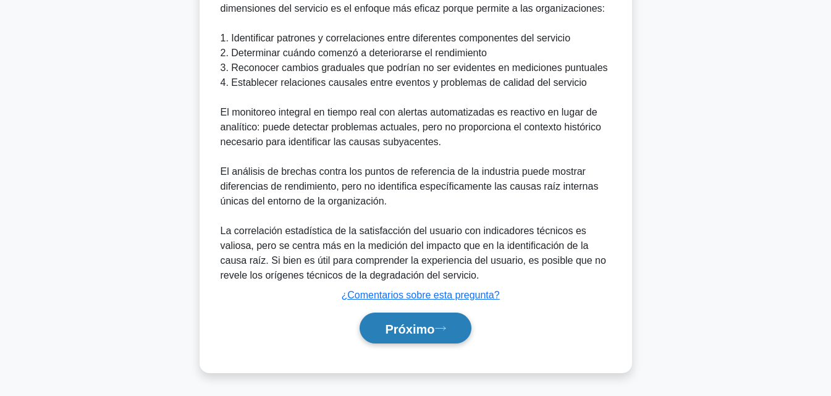
click at [422, 322] on font "Próximo" at bounding box center [409, 329] width 49 height 14
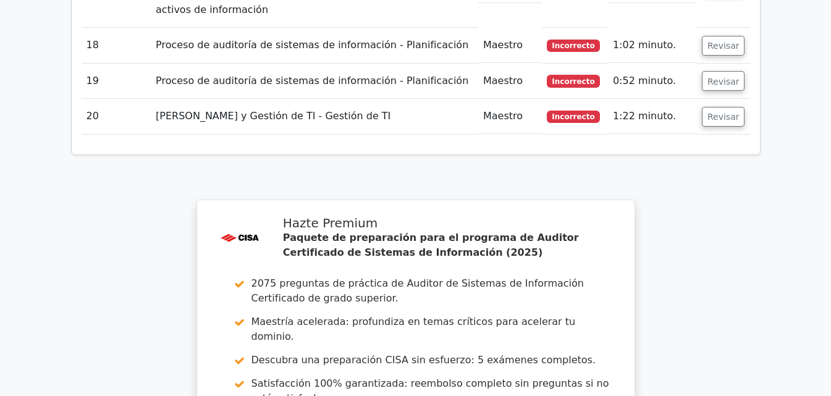
scroll to position [2948, 0]
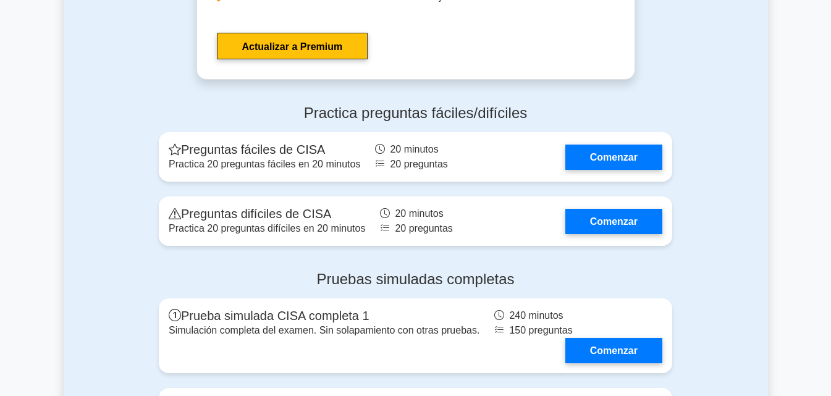
scroll to position [2217, 0]
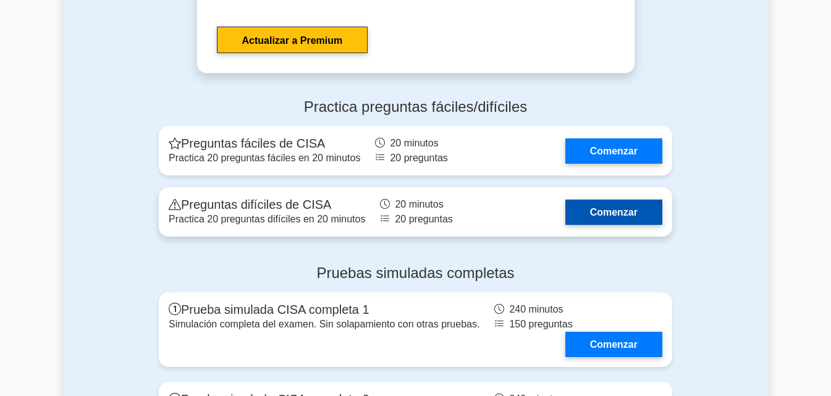
click at [615, 200] on link "Comenzar" at bounding box center [614, 212] width 97 height 25
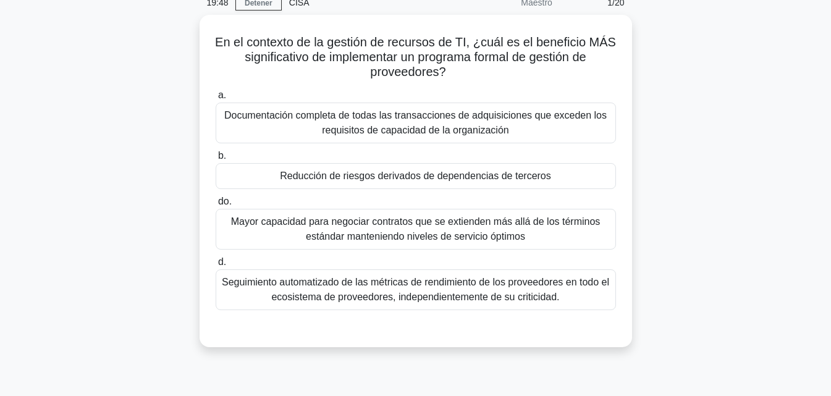
scroll to position [59, 0]
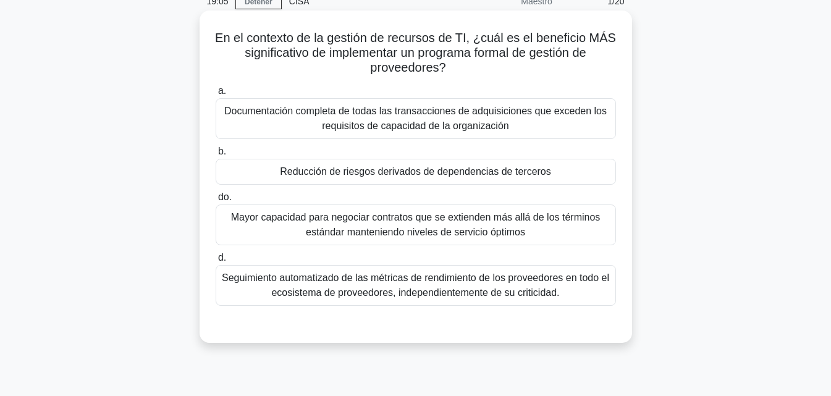
click at [527, 164] on div "Reducción de riesgos derivados de dependencias de terceros" at bounding box center [416, 172] width 401 height 26
click at [216, 156] on input "b. Reducción de riesgos derivados de dependencias de terceros" at bounding box center [216, 152] width 0 height 8
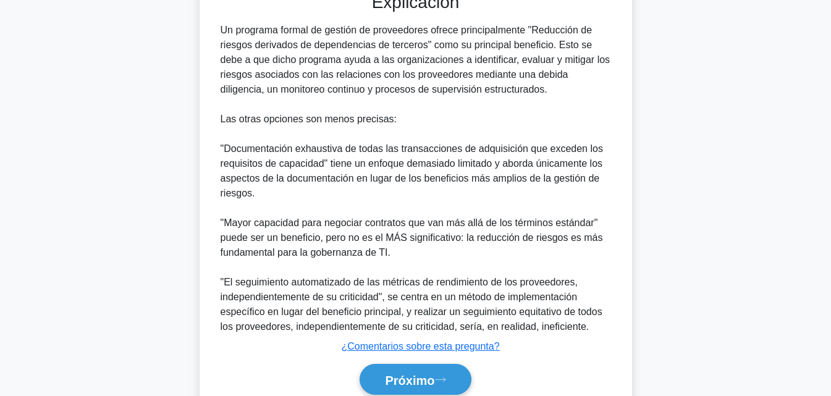
scroll to position [443, 0]
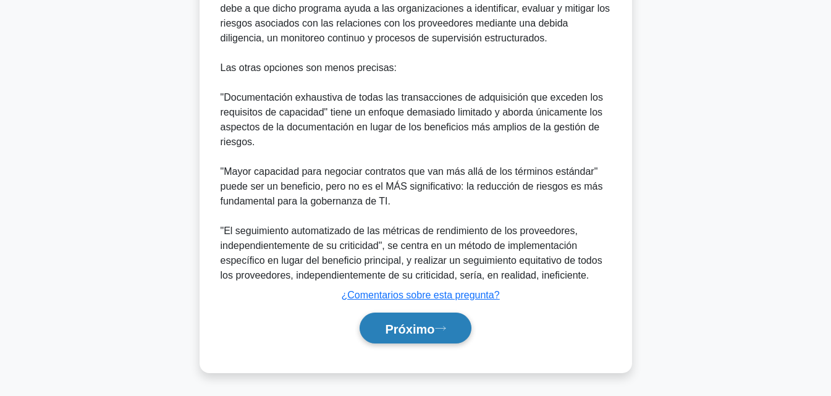
click at [425, 325] on font "Próximo" at bounding box center [409, 329] width 49 height 14
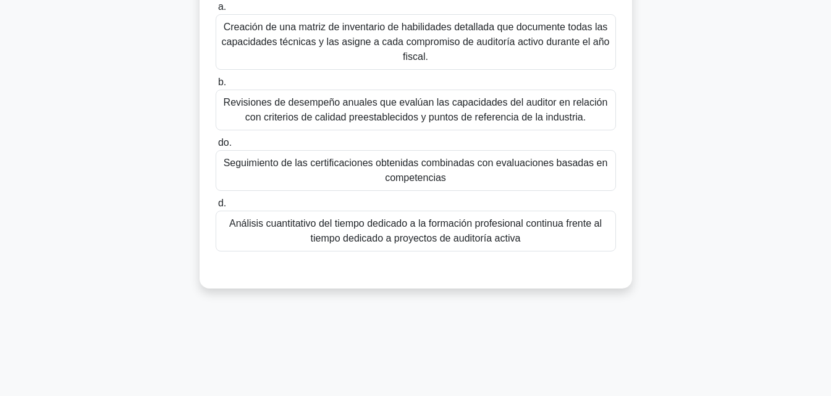
scroll to position [56, 0]
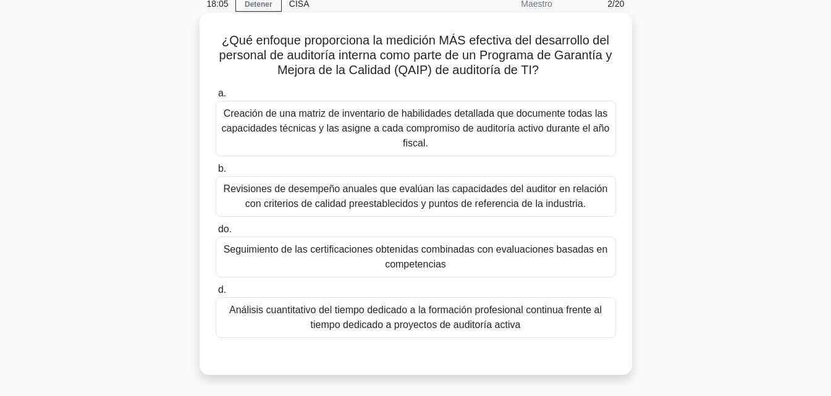
click at [414, 252] on font "Seguimiento de las certificaciones obtenidas combinadas con evaluaciones basada…" at bounding box center [416, 256] width 385 height 25
click at [216, 234] on input "do. Seguimiento de las certificaciones obtenidas combinadas con evaluaciones ba…" at bounding box center [216, 230] width 0 height 8
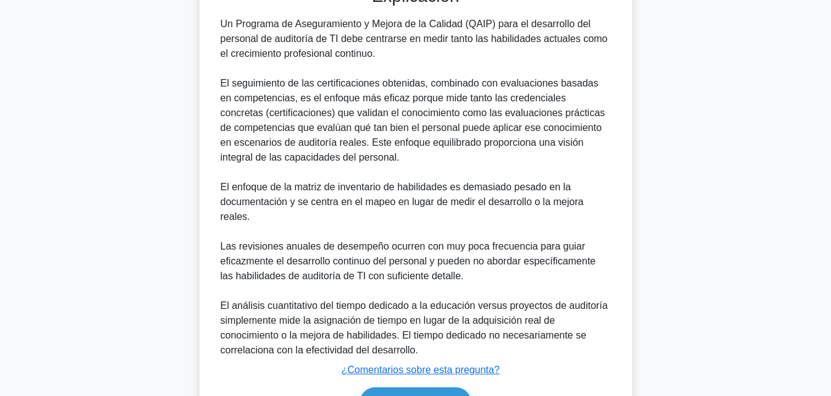
scroll to position [502, 0]
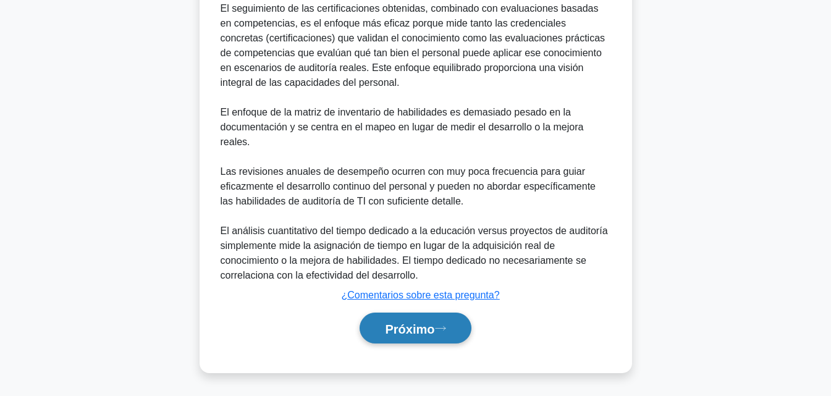
click at [407, 328] on font "Próximo" at bounding box center [409, 329] width 49 height 14
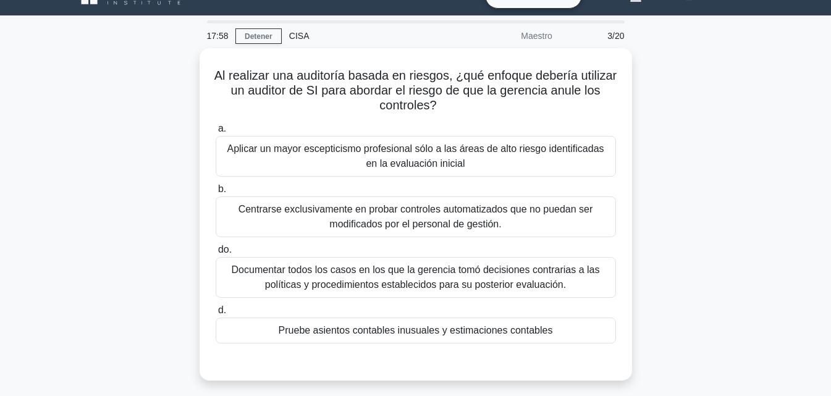
scroll to position [23, 0]
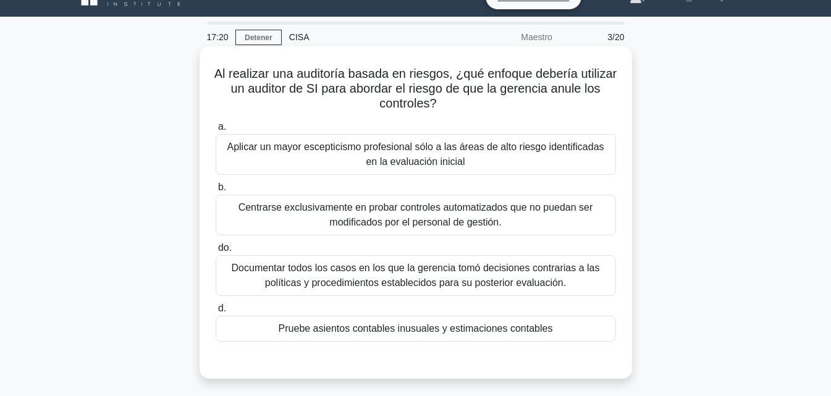
click at [535, 261] on div "Documentar todos los casos en los que la gerencia tomó decisiones contrarias a …" at bounding box center [416, 275] width 401 height 41
click at [216, 252] on input "do. Documentar todos los casos en los que la gerencia tomó decisiones contraria…" at bounding box center [216, 248] width 0 height 8
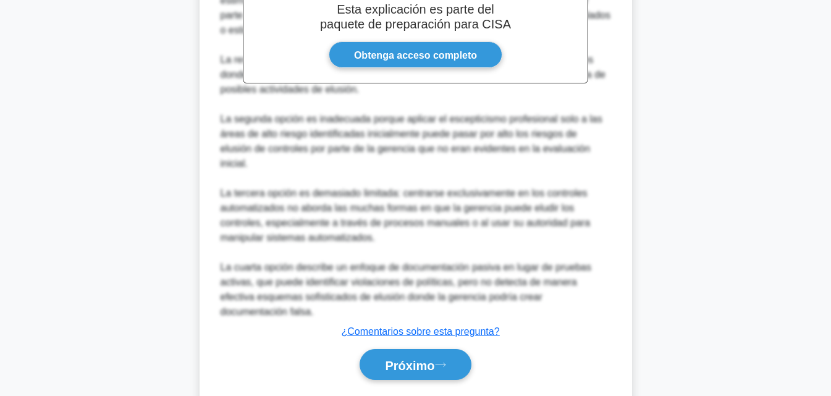
scroll to position [459, 0]
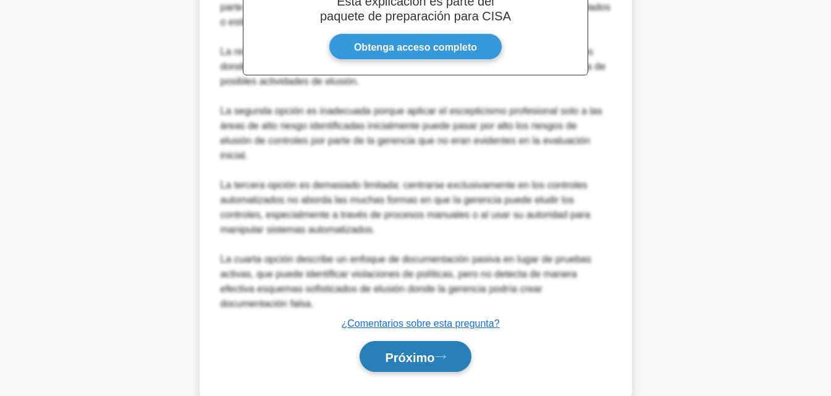
click at [423, 351] on font "Próximo" at bounding box center [409, 358] width 49 height 14
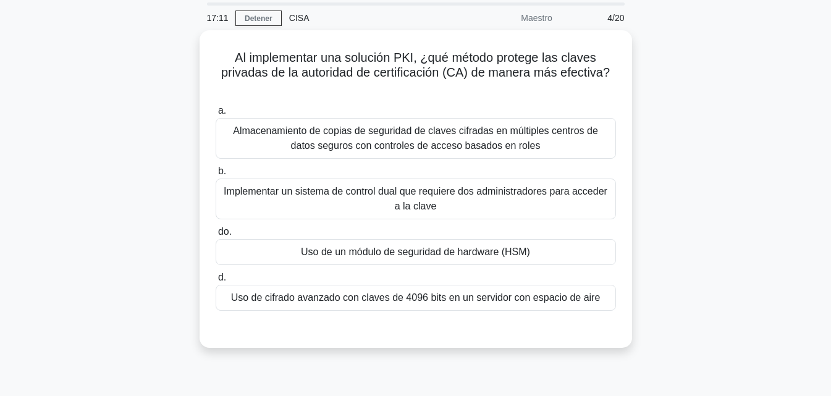
scroll to position [34, 0]
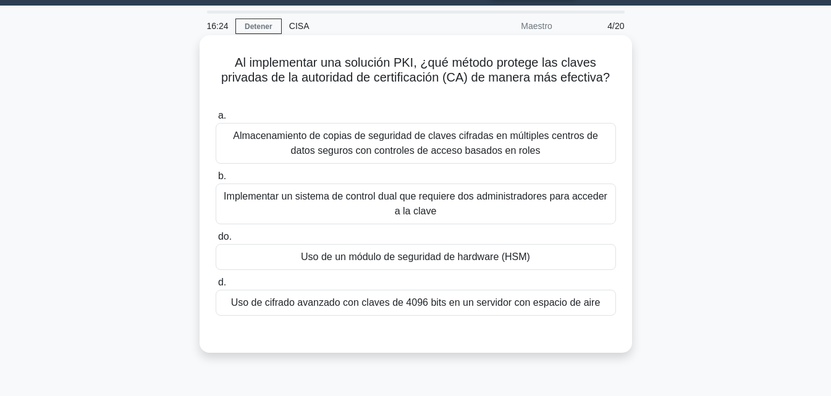
click at [462, 211] on font "Implementar un sistema de control dual que requiere dos administradores para ac…" at bounding box center [415, 204] width 389 height 30
click at [216, 181] on input "b. Implementar un sistema de control dual que requiere dos administradores para…" at bounding box center [216, 176] width 0 height 8
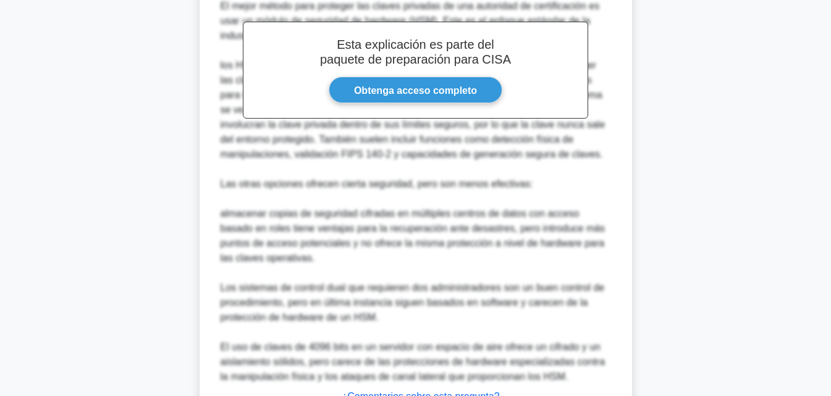
scroll to position [503, 0]
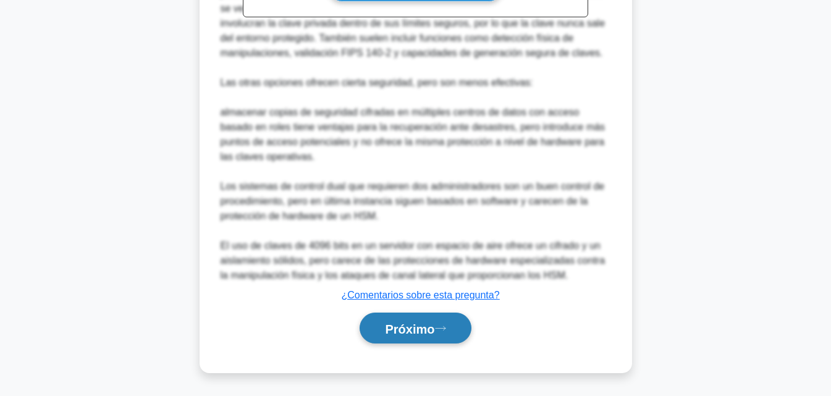
click at [440, 329] on icon at bounding box center [440, 328] width 11 height 7
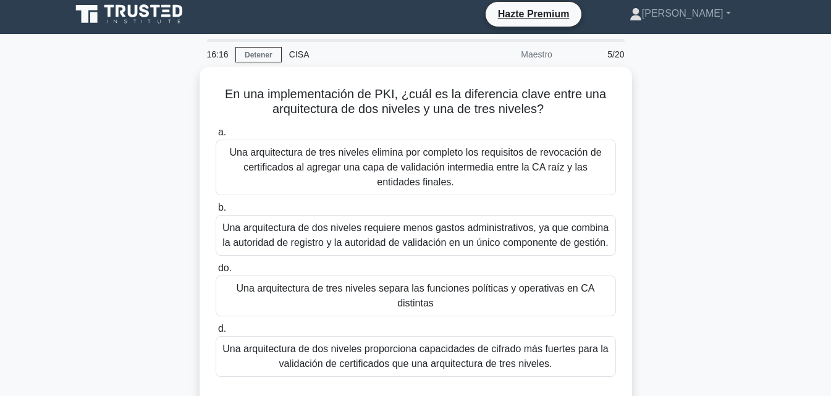
scroll to position [0, 0]
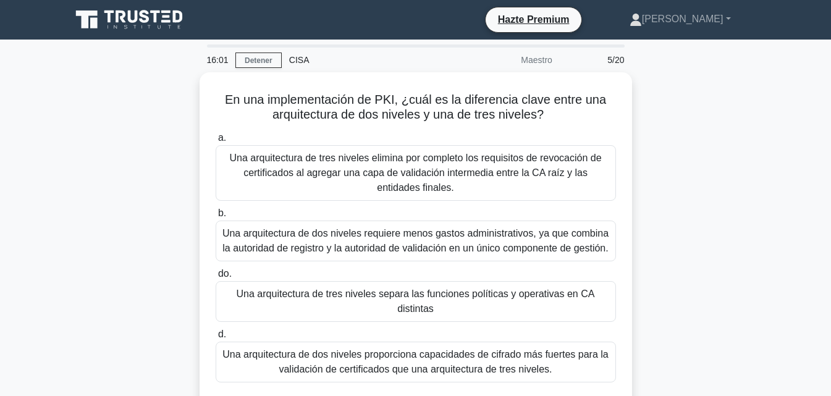
drag, startPoint x: 816, startPoint y: 103, endPoint x: 815, endPoint y: 116, distance: 13.0
click at [815, 116] on main "16:01 Detener CISA Maestro 5/20 En una implementación de PKI, ¿cuál es la difer…" at bounding box center [415, 354] width 831 height 628
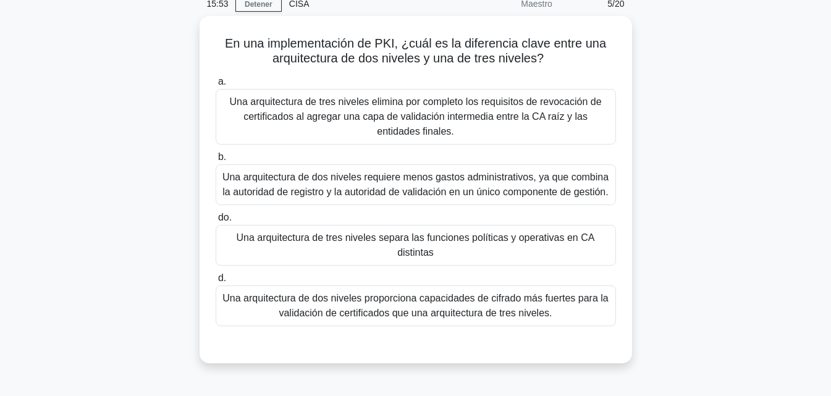
scroll to position [57, 0]
click at [827, 153] on main "15:49 Detener CISA Maestro 5/20 En una implementación de PKI, ¿cuál es la difer…" at bounding box center [415, 296] width 831 height 628
click at [827, 153] on main "15:37 Detener CISA Maestro 5/20 En una implementación de PKI, ¿cuál es la difer…" at bounding box center [415, 296] width 831 height 628
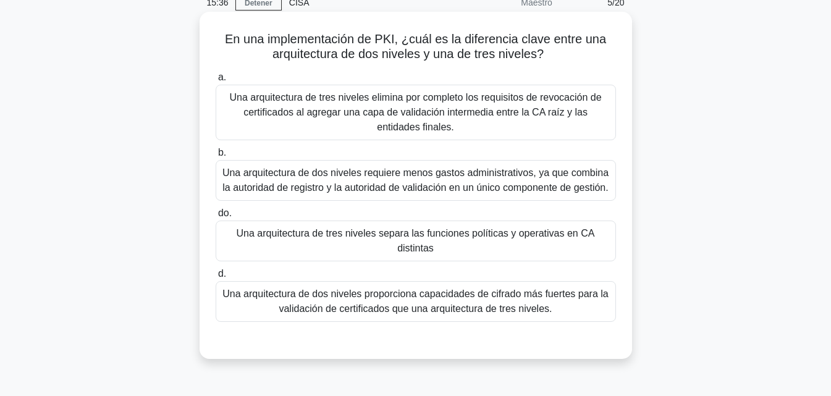
click at [470, 179] on font "Una arquitectura de dos niveles requiere menos gastos administrativos, ya que c…" at bounding box center [416, 180] width 386 height 25
click at [216, 157] on input "b. Una arquitectura de dos niveles requiere menos gastos administrativos, ya qu…" at bounding box center [216, 153] width 0 height 8
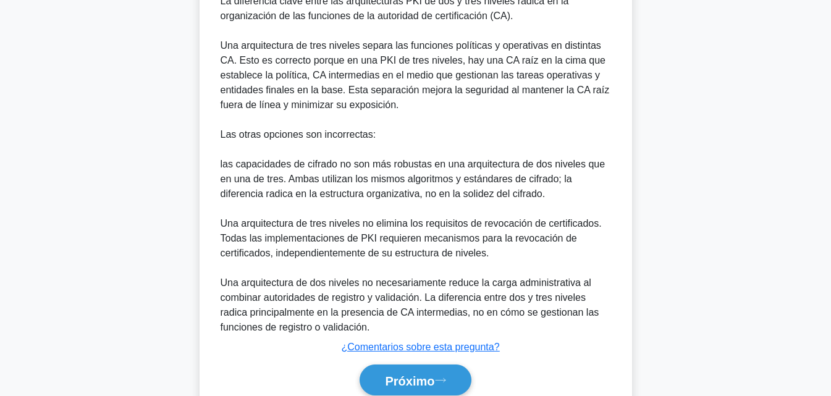
scroll to position [503, 0]
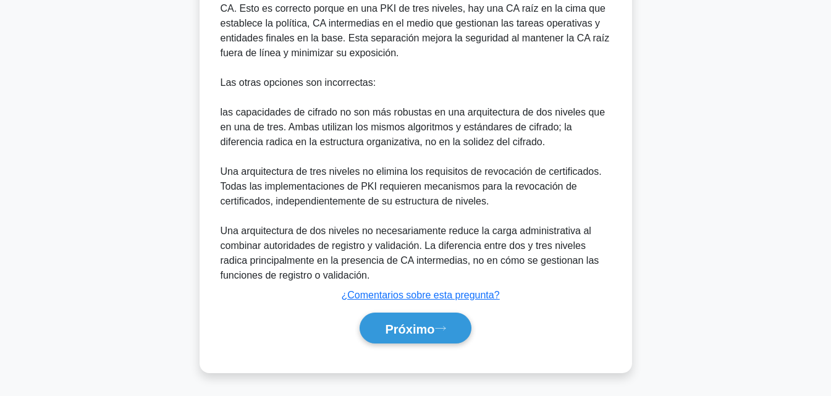
click at [386, 311] on div "Próximo" at bounding box center [416, 328] width 401 height 41
click at [390, 321] on font "Próximo" at bounding box center [409, 328] width 49 height 14
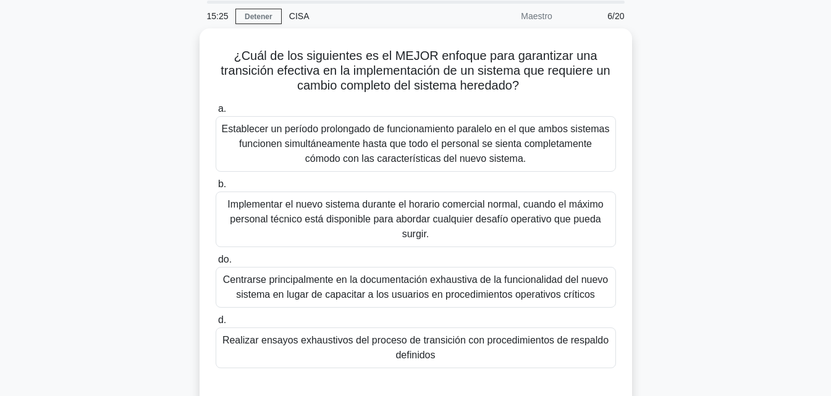
scroll to position [42, 0]
click at [471, 163] on font "Establecer un período prolongado de funcionamiento paralelo en el que ambos sis…" at bounding box center [416, 142] width 388 height 40
click at [216, 112] on input "a. Establecer un período prolongado de funcionamiento paralelo en el que ambos …" at bounding box center [216, 108] width 0 height 8
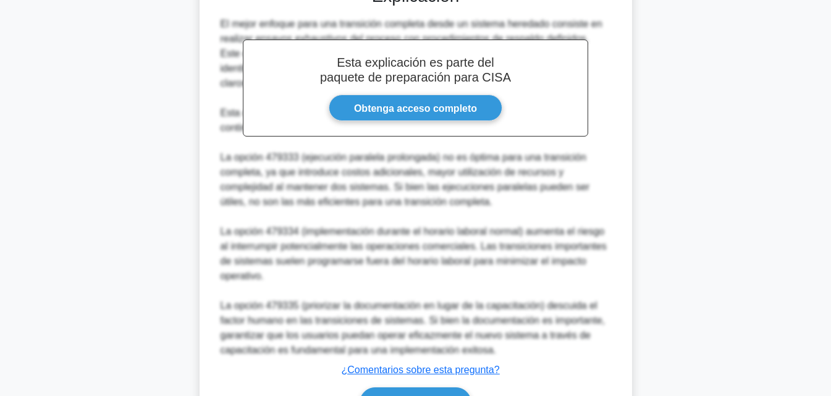
scroll to position [518, 0]
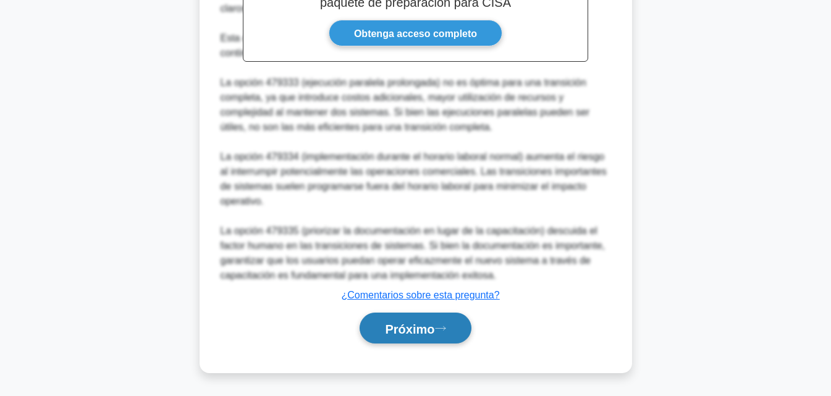
click at [411, 329] on font "Próximo" at bounding box center [409, 329] width 49 height 14
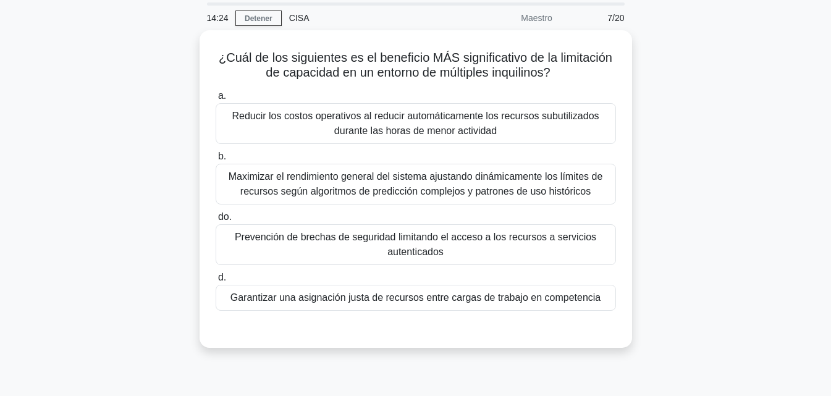
scroll to position [41, 0]
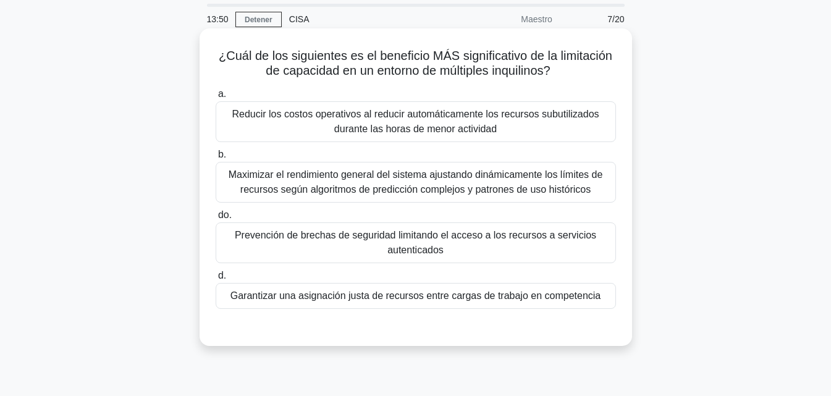
click at [545, 182] on font "Maximizar el rendimiento general del sistema ajustando dinámicamente los límite…" at bounding box center [415, 183] width 389 height 30
click at [216, 159] on input "b. Maximizar el rendimiento general del sistema ajustando dinámicamente los lím…" at bounding box center [216, 155] width 0 height 8
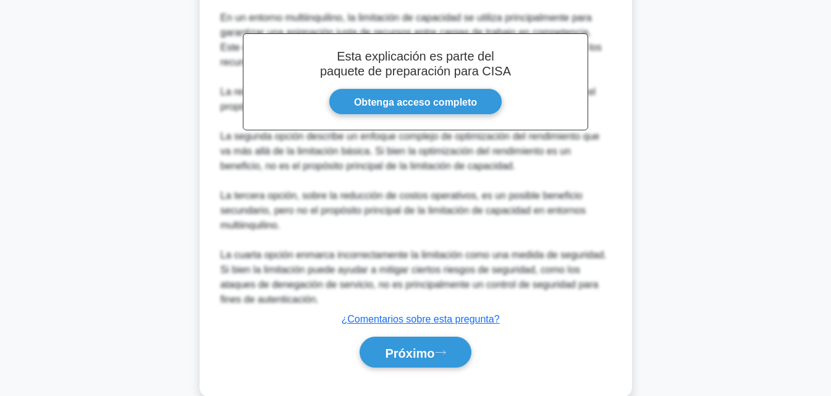
scroll to position [414, 0]
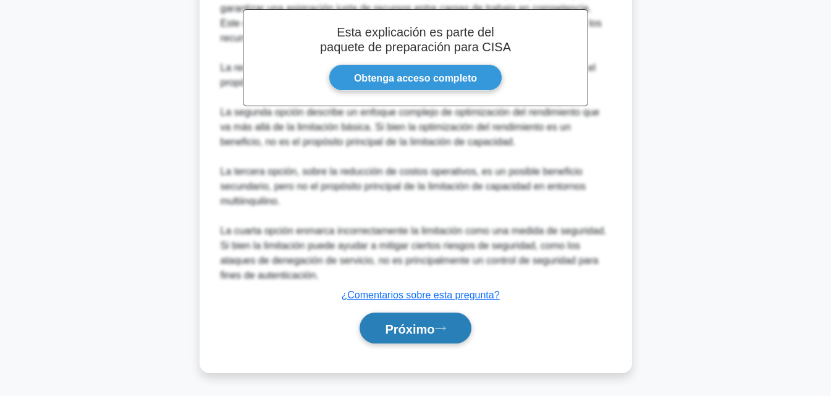
click at [409, 333] on font "Próximo" at bounding box center [409, 329] width 49 height 14
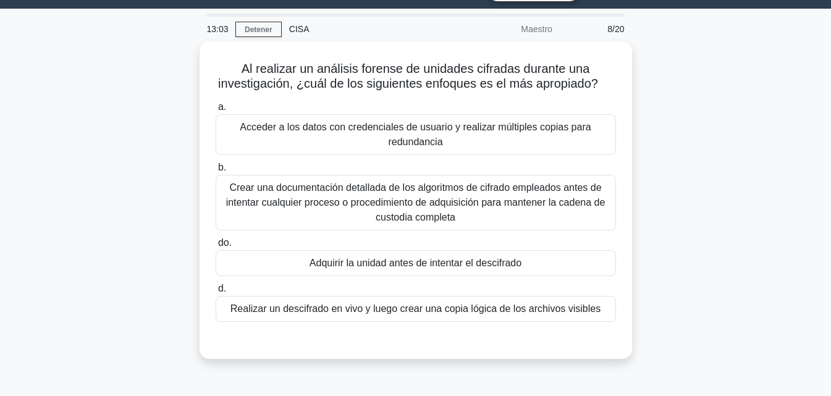
scroll to position [38, 0]
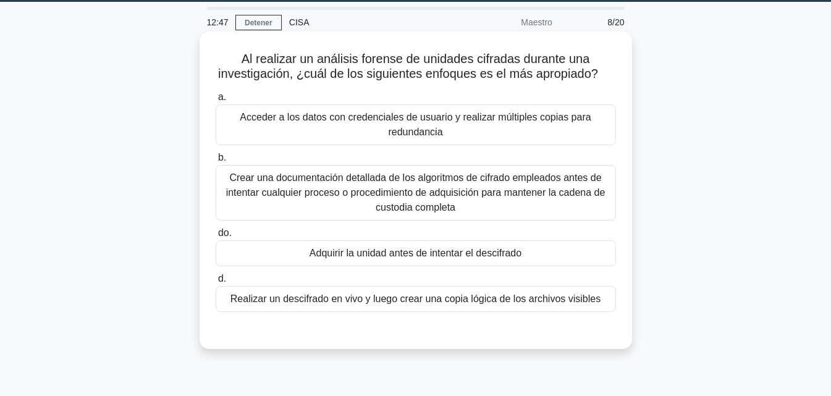
click at [491, 252] on font "Adquirir la unidad antes de intentar el descifrado" at bounding box center [416, 253] width 212 height 11
click at [216, 237] on input "do. Adquirir la unidad antes de intentar el descifrado" at bounding box center [216, 233] width 0 height 8
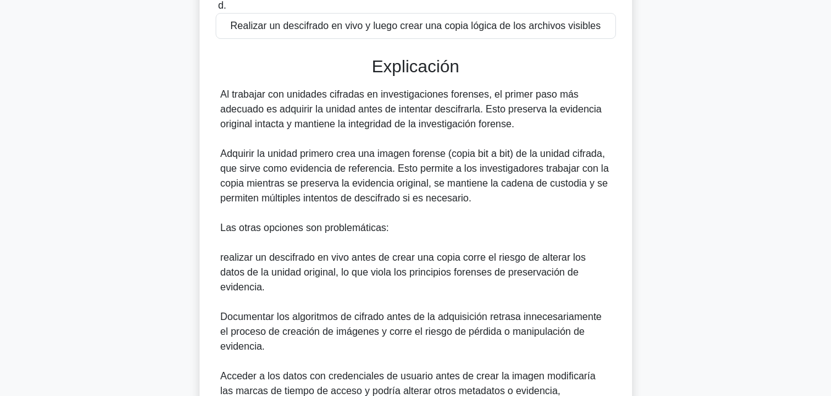
scroll to position [428, 0]
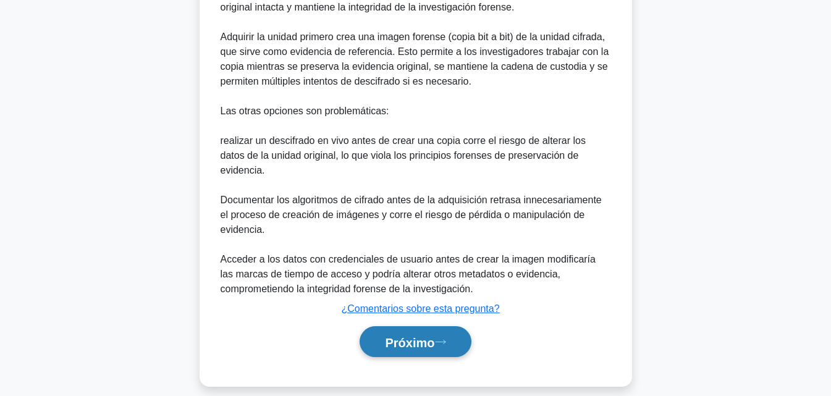
click at [402, 326] on button "Próximo" at bounding box center [415, 342] width 111 height 32
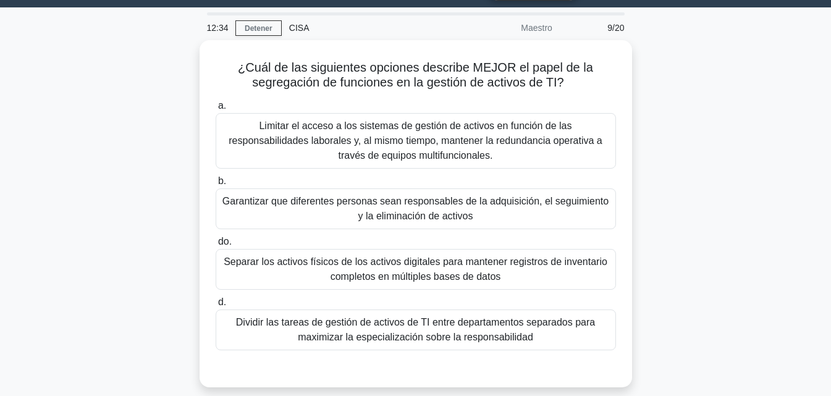
scroll to position [31, 0]
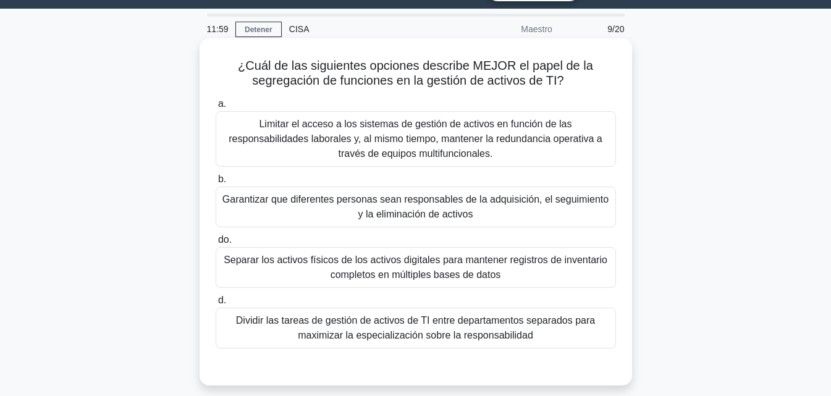
click at [561, 199] on font "Garantizar que diferentes personas sean responsables de la adquisición, el segu…" at bounding box center [416, 206] width 386 height 25
click at [216, 184] on input "b. Garantizar que diferentes personas sean responsables de la adquisición, el s…" at bounding box center [216, 180] width 0 height 8
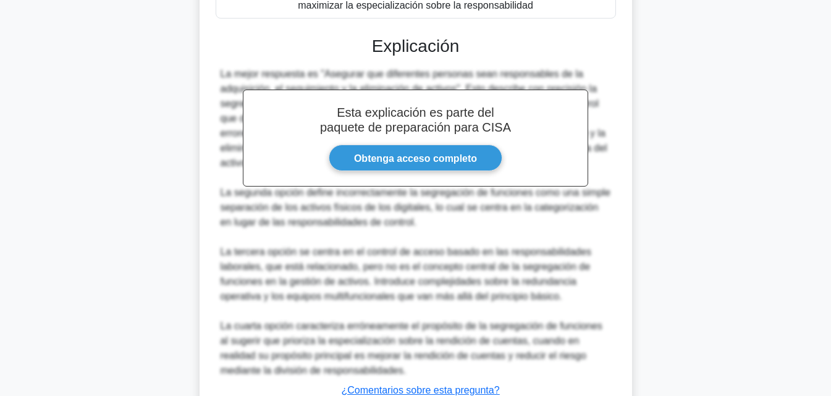
scroll to position [457, 0]
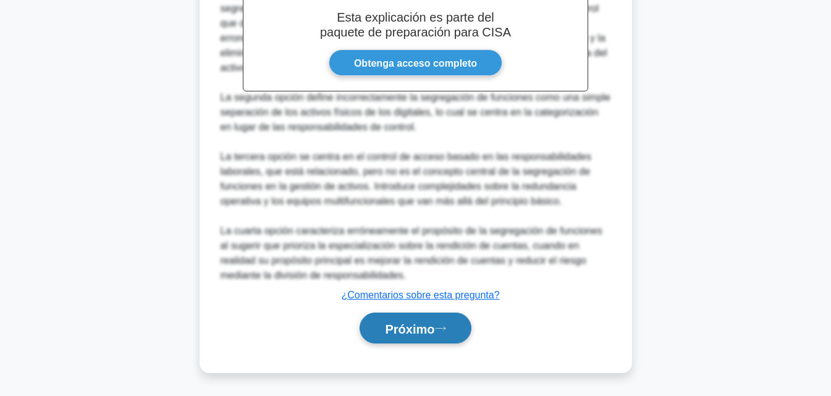
click at [410, 333] on font "Próximo" at bounding box center [409, 329] width 49 height 14
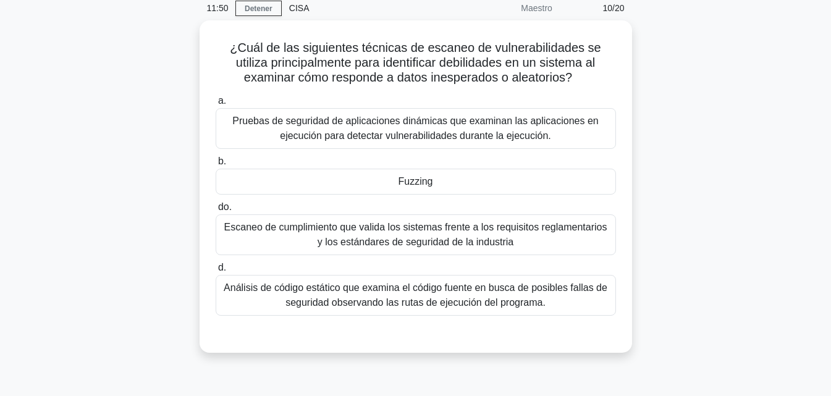
scroll to position [51, 0]
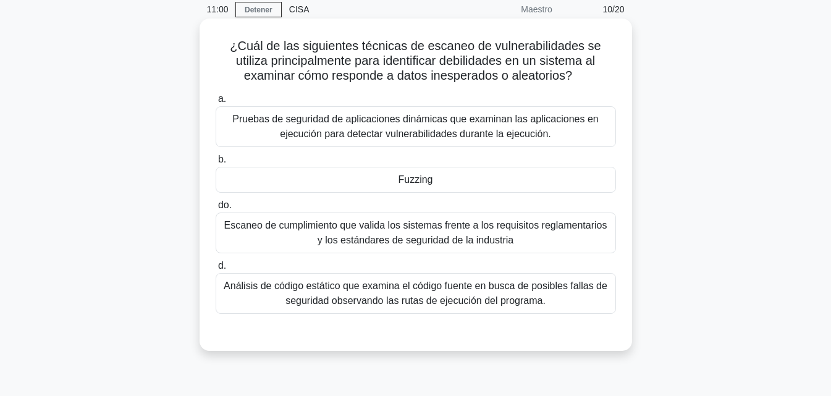
click at [561, 115] on font "Pruebas de seguridad de aplicaciones dinámicas que examinan las aplicaciones en…" at bounding box center [415, 126] width 366 height 25
click at [216, 103] on input "a. Pruebas de seguridad de aplicaciones dinámicas que examinan las aplicaciones…" at bounding box center [216, 99] width 0 height 8
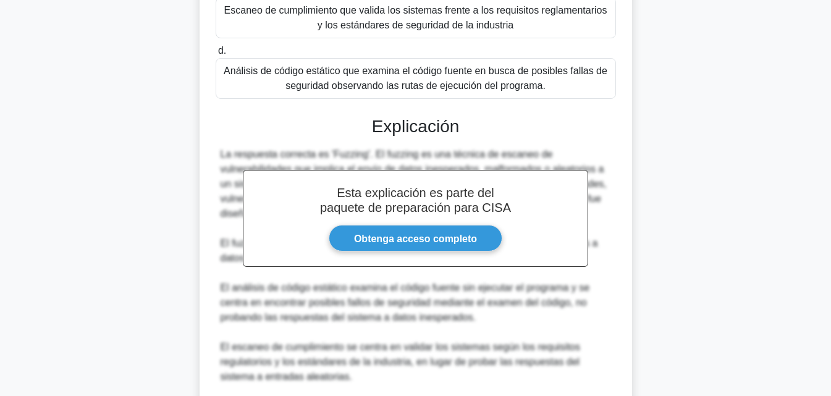
scroll to position [444, 0]
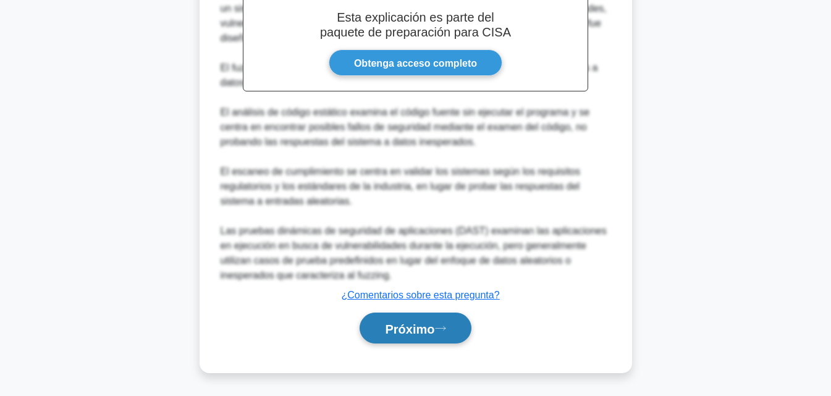
click at [394, 342] on button "Próximo" at bounding box center [415, 329] width 111 height 32
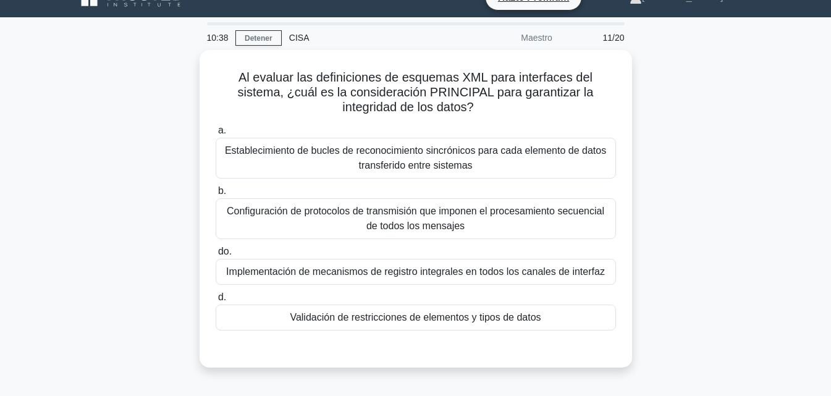
scroll to position [23, 0]
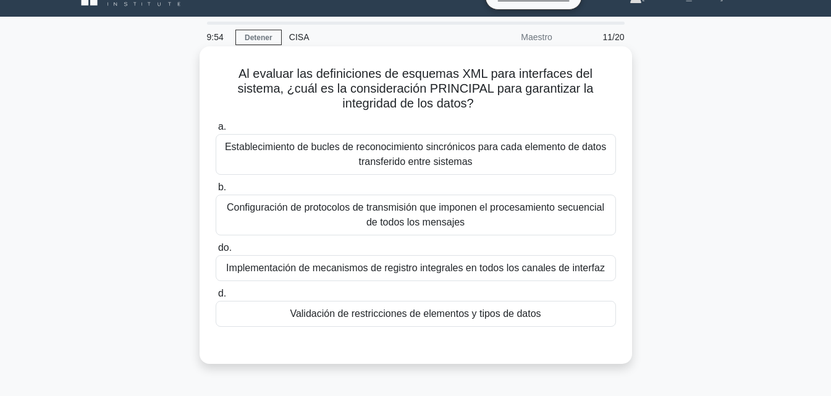
click at [482, 230] on font "Configuración de protocolos de transmisión que imponen el procesamiento secuenc…" at bounding box center [415, 215] width 389 height 30
click at [216, 192] on input "b. Configuración de protocolos de transmisión que imponen el procesamiento secu…" at bounding box center [216, 188] width 0 height 8
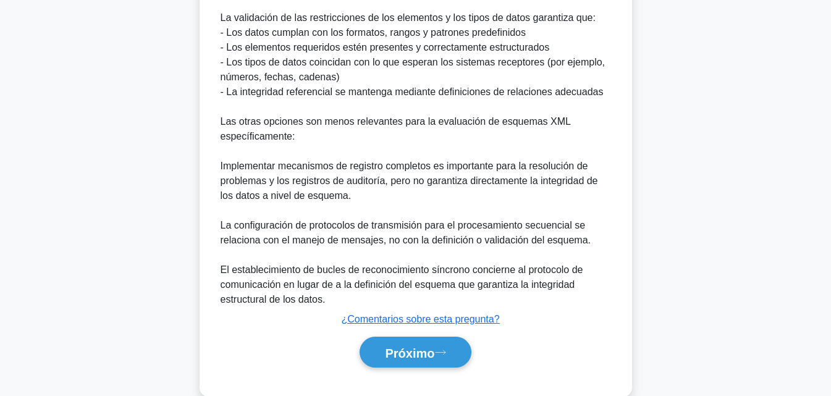
scroll to position [518, 0]
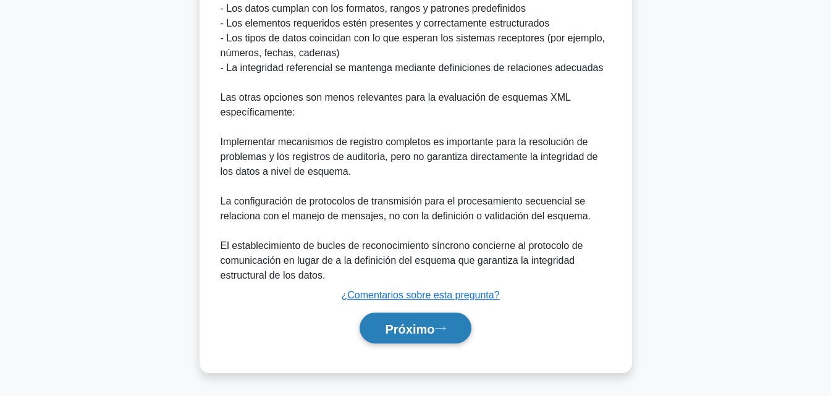
click at [373, 338] on button "Próximo" at bounding box center [415, 329] width 111 height 32
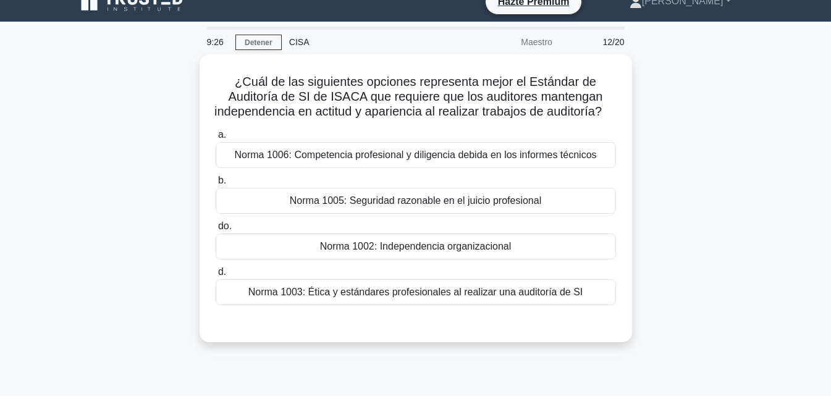
scroll to position [15, 0]
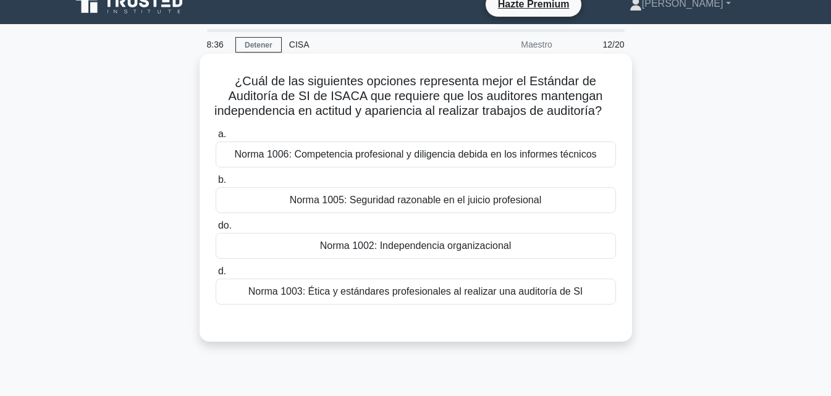
click at [579, 305] on div "Norma 1003: Ética y estándares profesionales al realizar una auditoría de SI" at bounding box center [416, 292] width 401 height 26
click at [216, 276] on input "d. Norma 1003: Ética y estándares profesionales al realizar una auditoría de SI" at bounding box center [216, 272] width 0 height 8
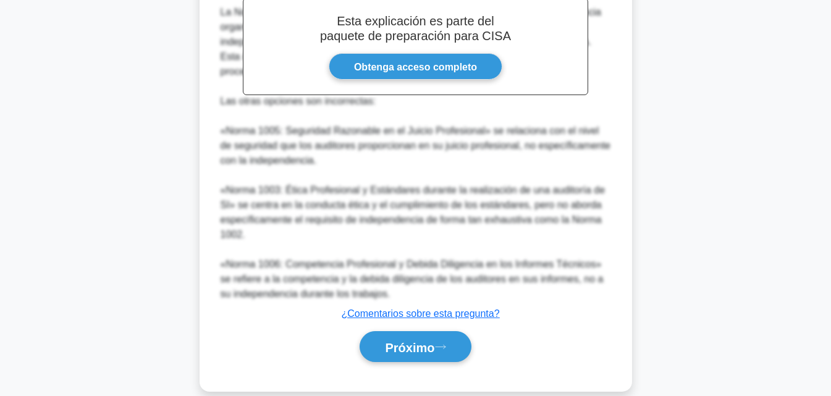
scroll to position [429, 0]
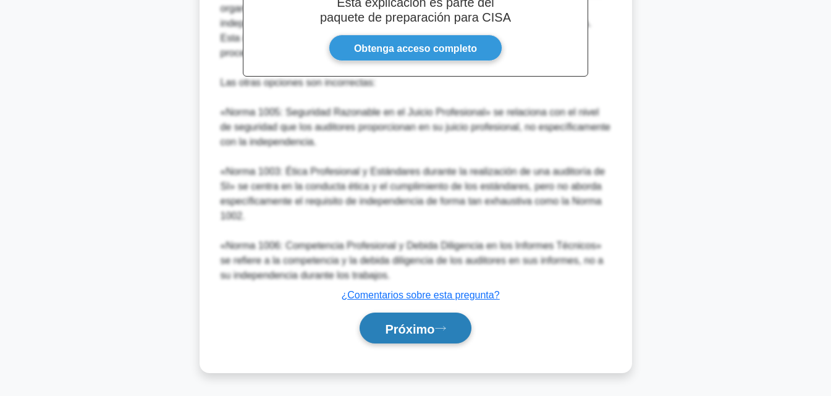
click at [409, 336] on button "Próximo" at bounding box center [415, 329] width 111 height 32
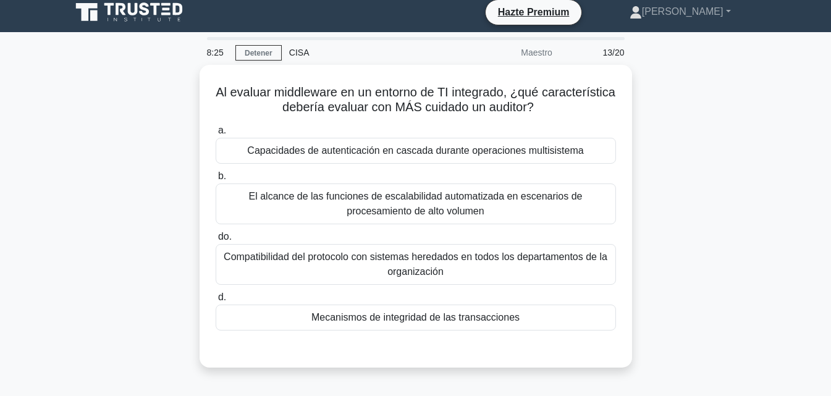
scroll to position [6, 0]
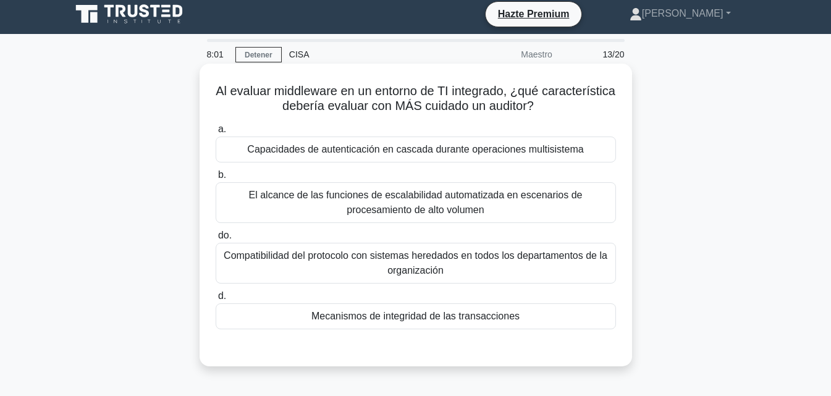
click at [559, 307] on div "Mecanismos de integridad de las transacciones" at bounding box center [416, 317] width 401 height 26
click at [216, 300] on input "d. Mecanismos de integridad de las transacciones" at bounding box center [216, 296] width 0 height 8
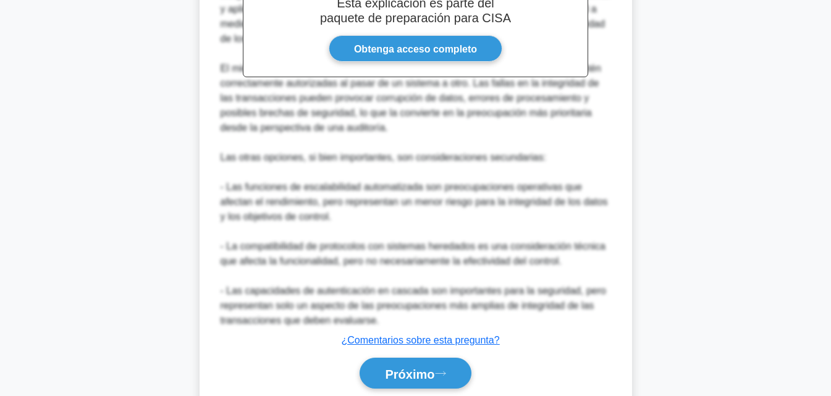
scroll to position [472, 0]
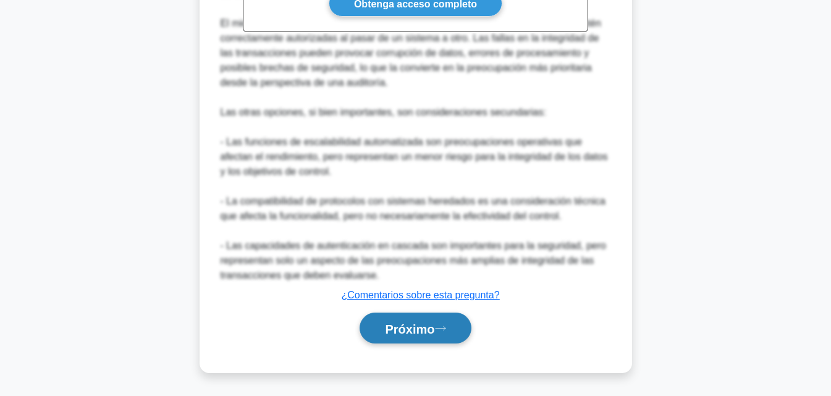
click at [414, 325] on font "Próximo" at bounding box center [409, 329] width 49 height 14
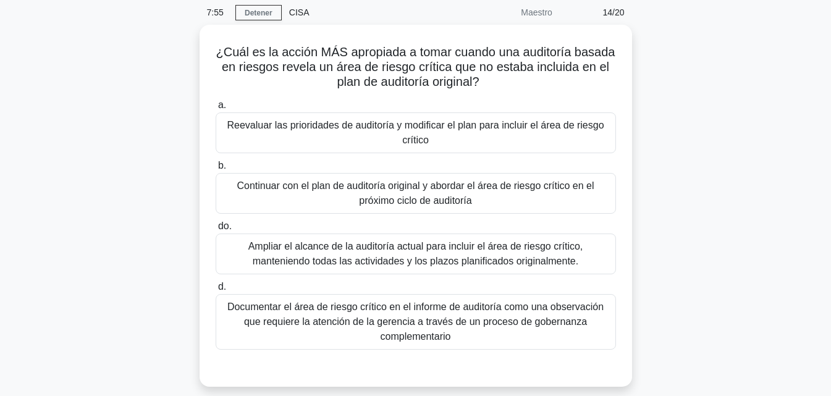
scroll to position [44, 0]
click at [442, 321] on font "Documentar el área de riesgo crítico en el informe de auditoría como una observ…" at bounding box center [415, 322] width 376 height 40
click at [216, 292] on input "d. Documentar el área de riesgo crítico en el informe de auditoría como una obs…" at bounding box center [216, 288] width 0 height 8
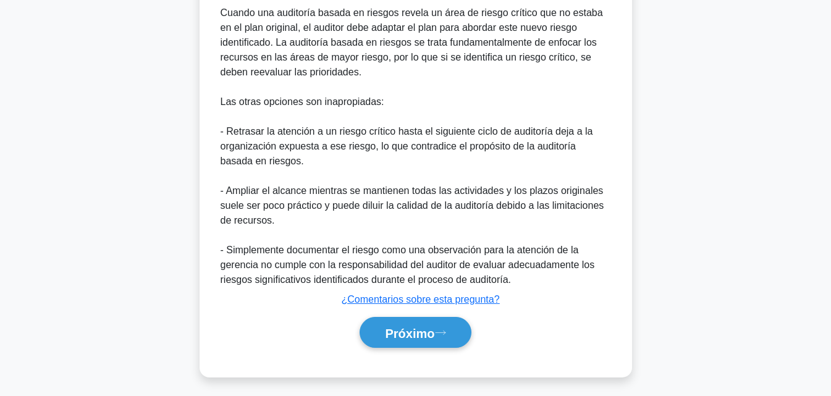
scroll to position [488, 0]
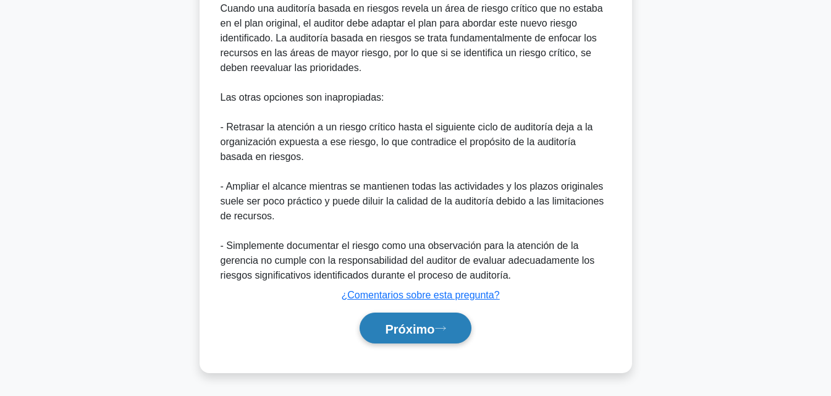
click at [424, 334] on font "Próximo" at bounding box center [409, 329] width 49 height 14
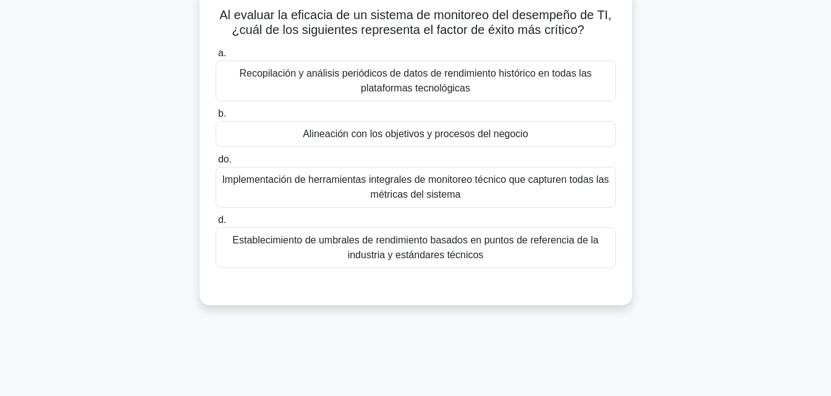
scroll to position [40, 0]
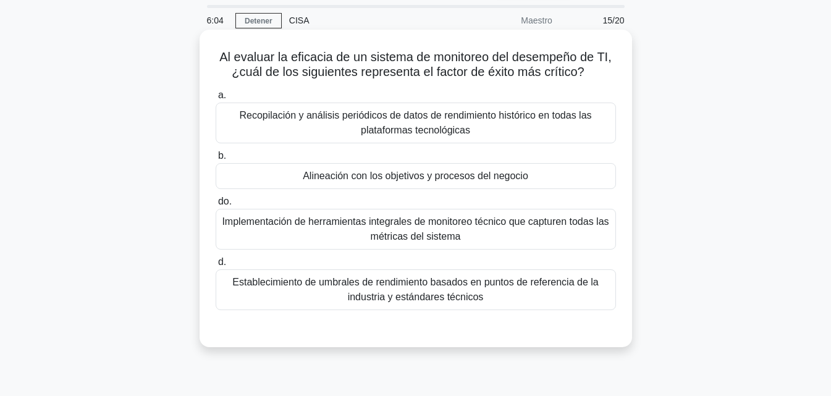
click at [561, 176] on div "Alineación con los objetivos y procesos del negocio" at bounding box center [416, 176] width 401 height 26
click at [216, 160] on input "b. Alineación con los objetivos y procesos del negocio" at bounding box center [216, 156] width 0 height 8
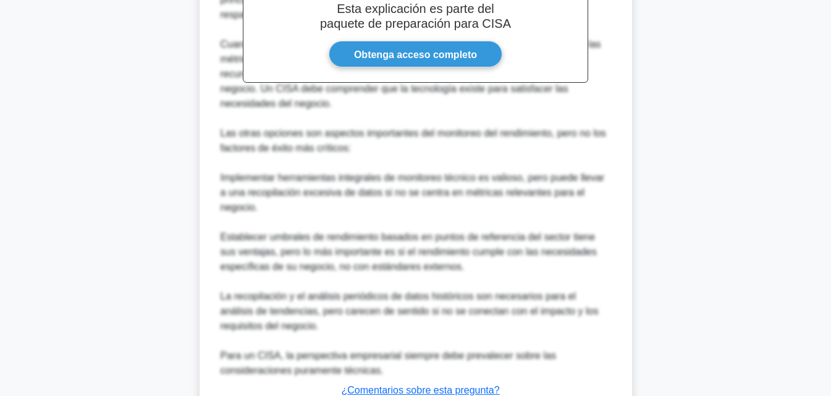
scroll to position [532, 0]
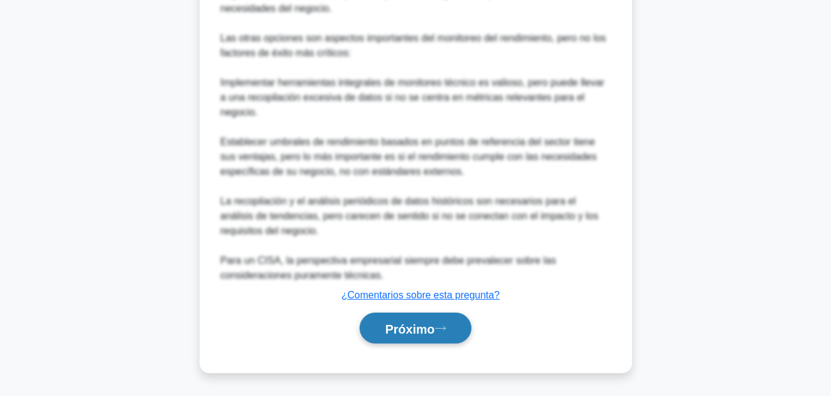
click at [435, 332] on font "Próximo" at bounding box center [409, 329] width 49 height 14
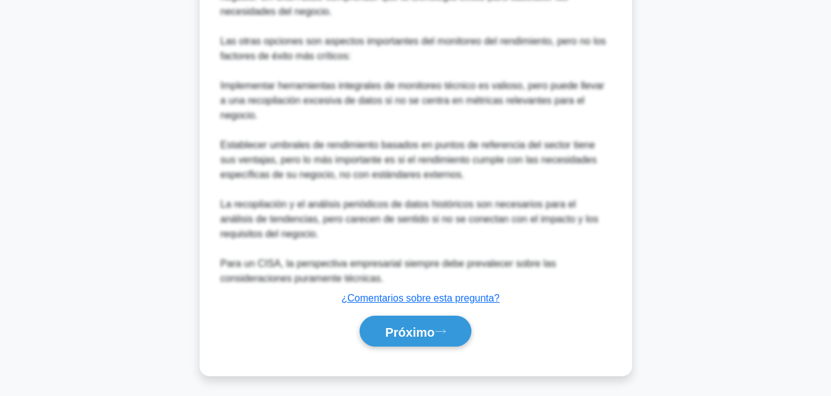
scroll to position [271, 0]
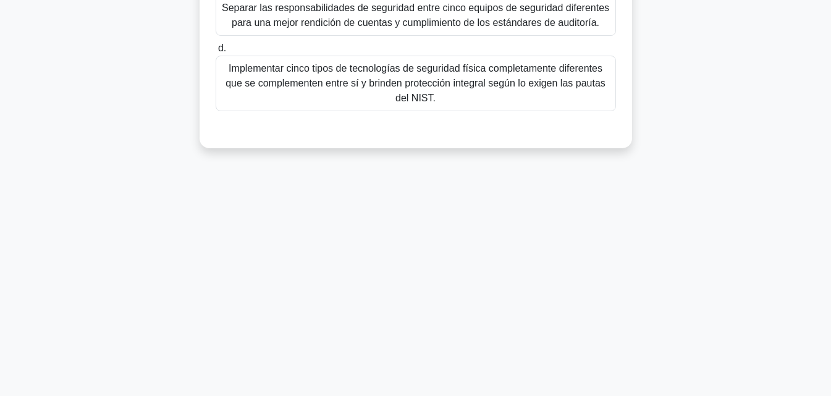
drag, startPoint x: 831, startPoint y: 239, endPoint x: 829, endPoint y: 98, distance: 141.6
click at [829, 98] on main "5:57 Detener CISA Maestro 16/20 ¿Cuál es el propósito principal de un modelo de…" at bounding box center [415, 82] width 831 height 628
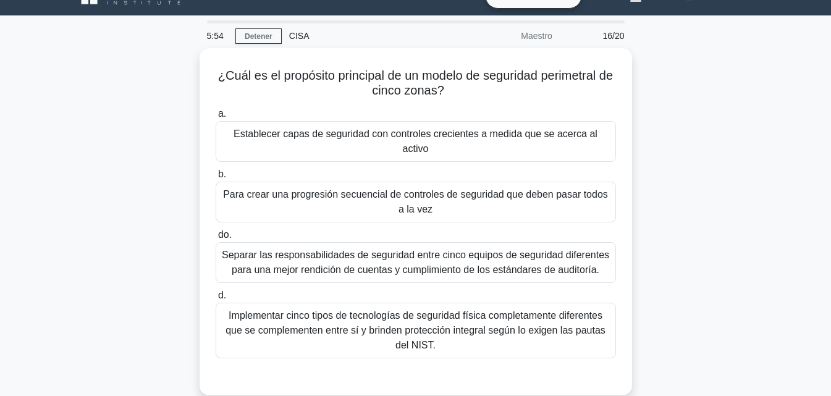
scroll to position [23, 0]
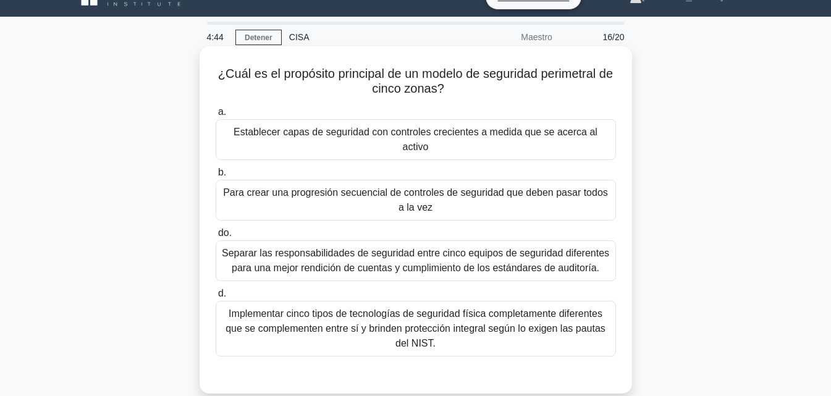
click at [482, 136] on font "Establecer capas de seguridad con controles crecientes a medida que se acerca a…" at bounding box center [416, 139] width 364 height 25
click at [216, 116] on input "a. Establecer capas de seguridad con controles crecientes a medida que se acerc…" at bounding box center [216, 112] width 0 height 8
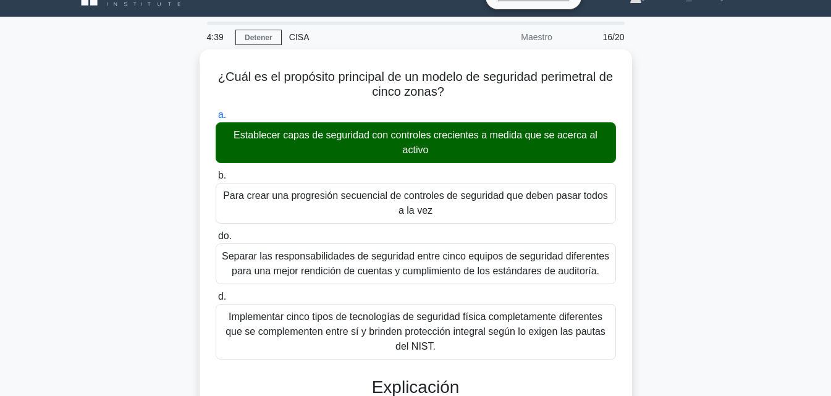
drag, startPoint x: 840, startPoint y: 131, endPoint x: 826, endPoint y: 57, distance: 74.9
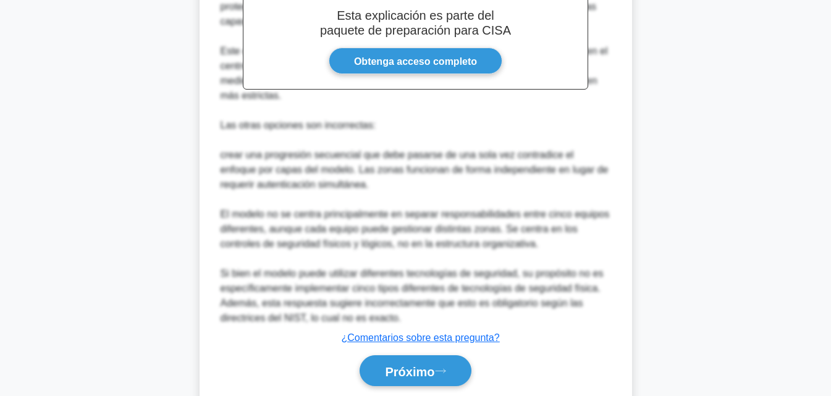
scroll to position [502, 0]
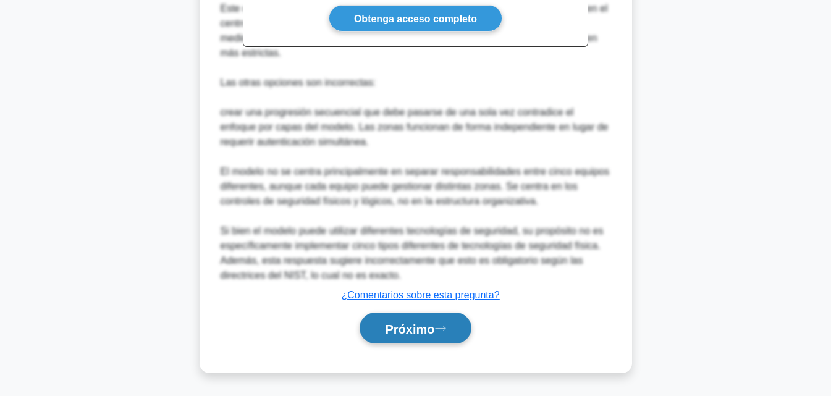
click at [376, 338] on button "Próximo" at bounding box center [415, 329] width 111 height 32
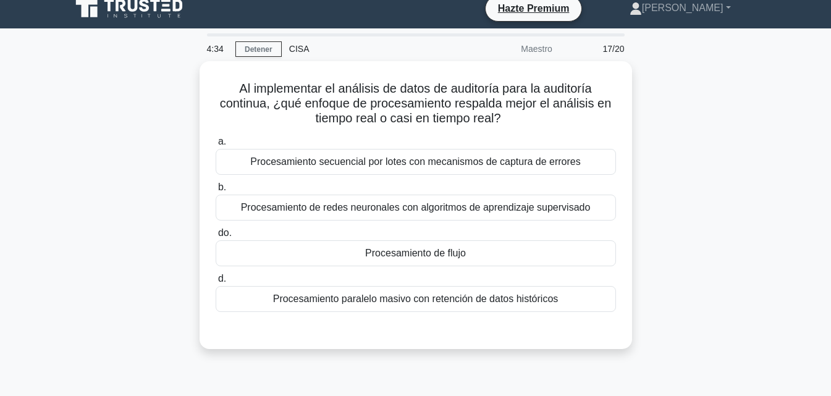
scroll to position [7, 0]
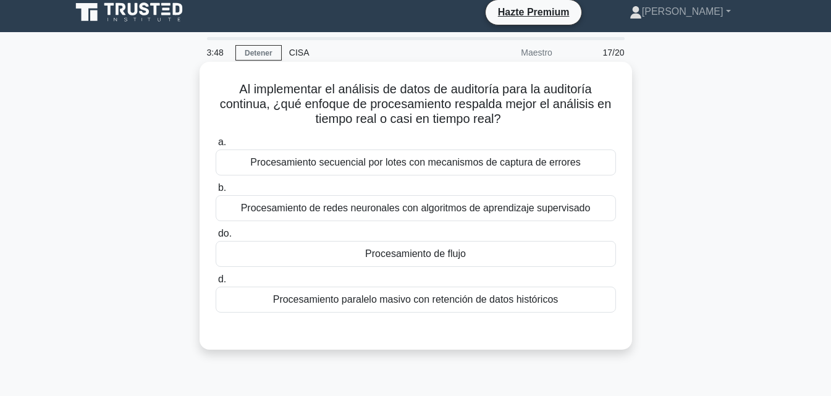
click at [498, 163] on font "Procesamiento secuencial por lotes con mecanismos de captura de errores" at bounding box center [415, 162] width 331 height 11
click at [216, 147] on input "a. Procesamiento secuencial por lotes con mecanismos de captura de errores" at bounding box center [216, 142] width 0 height 8
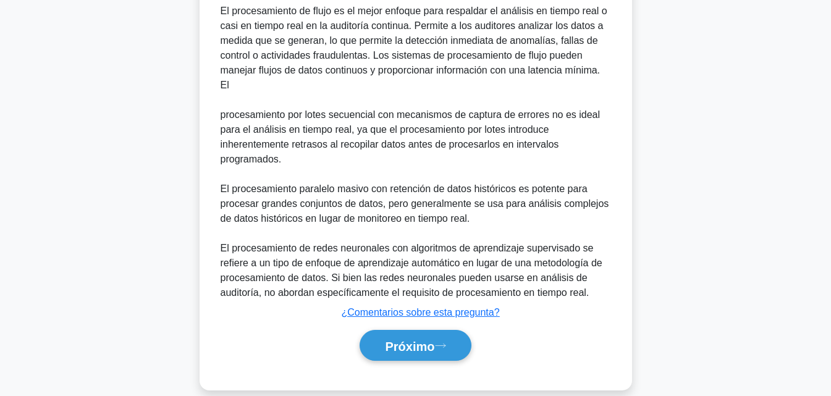
scroll to position [385, 0]
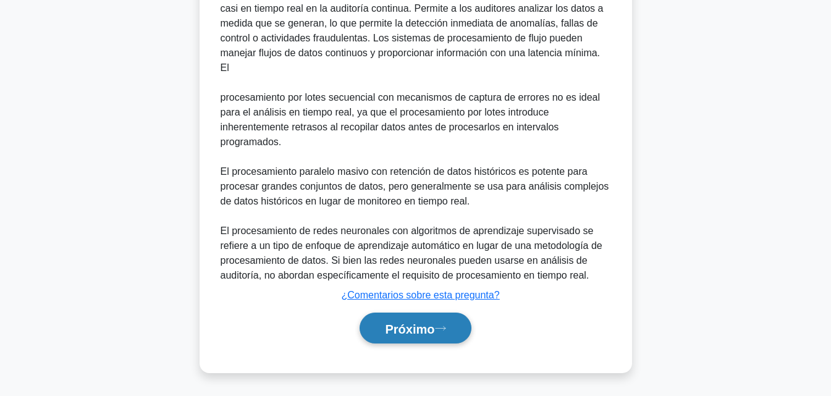
click at [411, 334] on font "Próximo" at bounding box center [409, 329] width 49 height 14
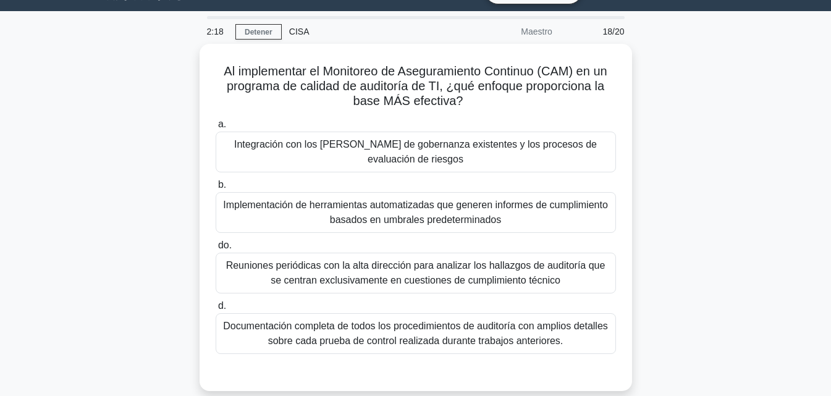
scroll to position [30, 0]
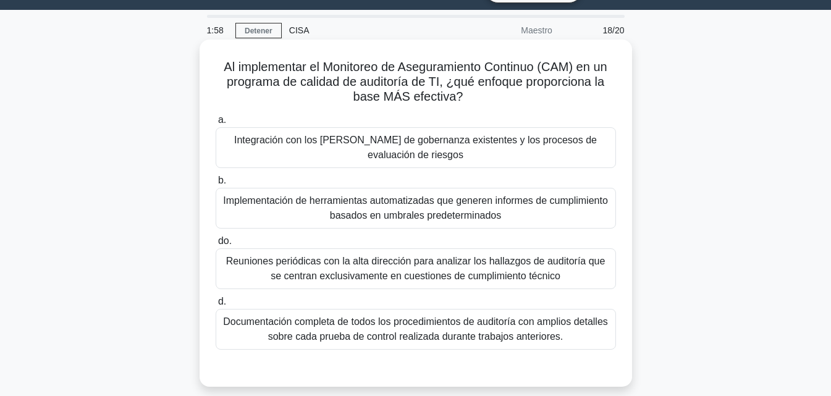
click at [556, 163] on font "Integración con los marcos de gobernanza existentes y los procesos de evaluació…" at bounding box center [415, 148] width 389 height 30
click at [216, 124] on input "a. Integración con los marcos de gobernanza existentes y los procesos de evalua…" at bounding box center [216, 120] width 0 height 8
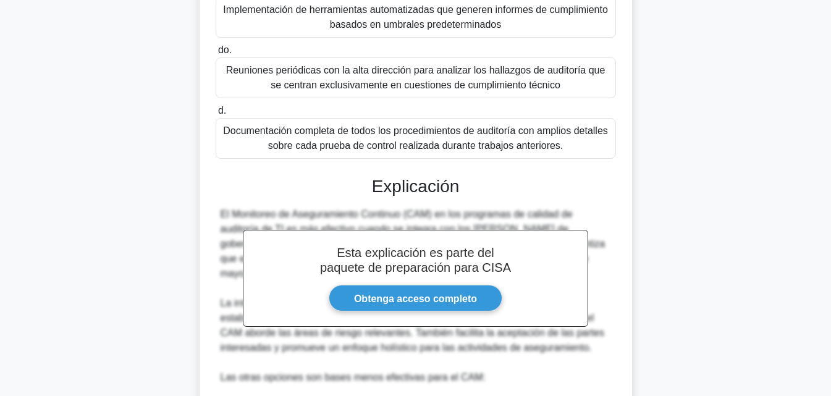
scroll to position [252, 0]
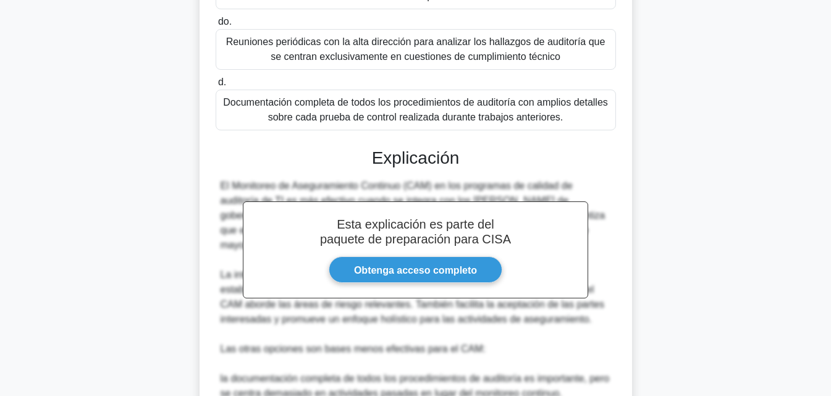
drag, startPoint x: 817, startPoint y: 245, endPoint x: 832, endPoint y: 244, distance: 15.6
click at [831, 244] on html "Hazte Premium Sandra Perfil" at bounding box center [415, 196] width 831 height 897
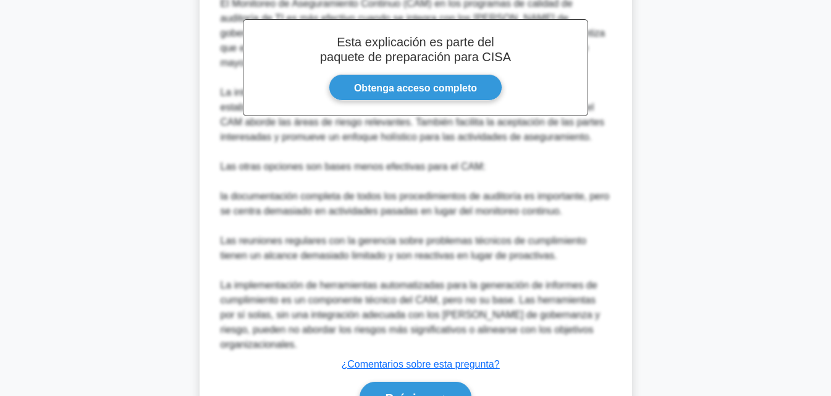
scroll to position [472, 0]
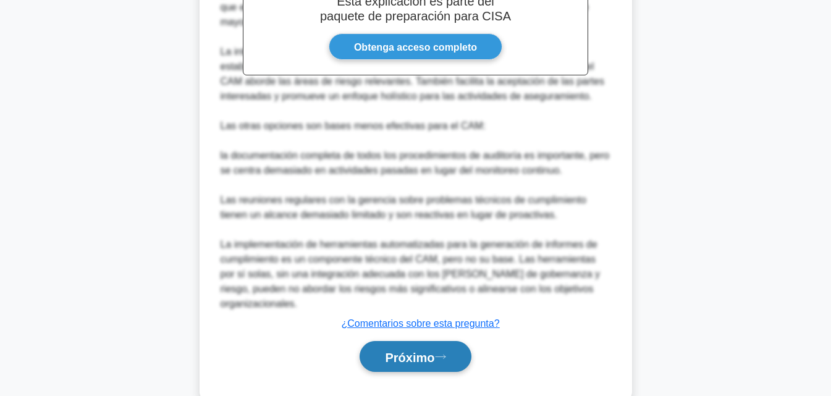
click at [397, 351] on font "Próximo" at bounding box center [409, 358] width 49 height 14
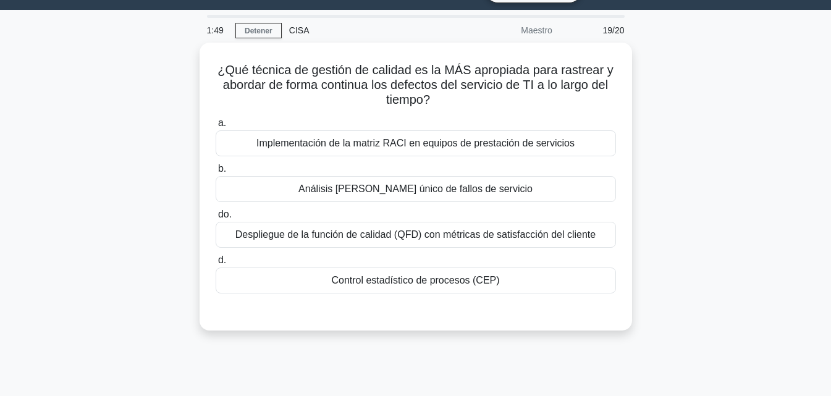
scroll to position [28, 0]
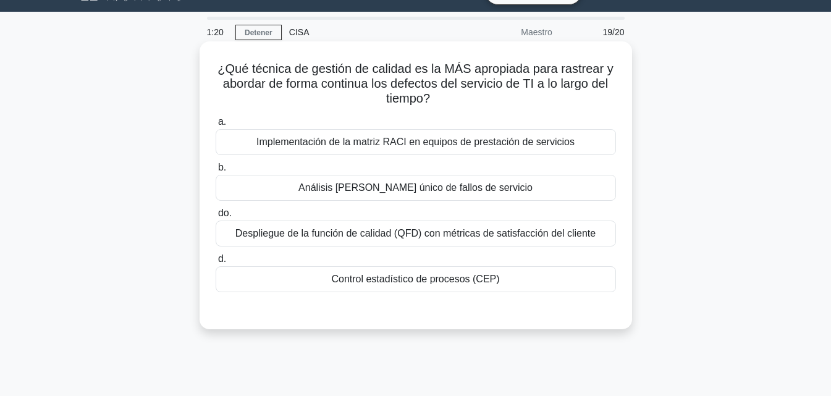
click at [397, 190] on font "Análisis de Pareto único de fallos de servicio" at bounding box center [416, 187] width 234 height 11
click at [216, 172] on input "b. Análisis de Pareto único de fallos de servicio" at bounding box center [216, 168] width 0 height 8
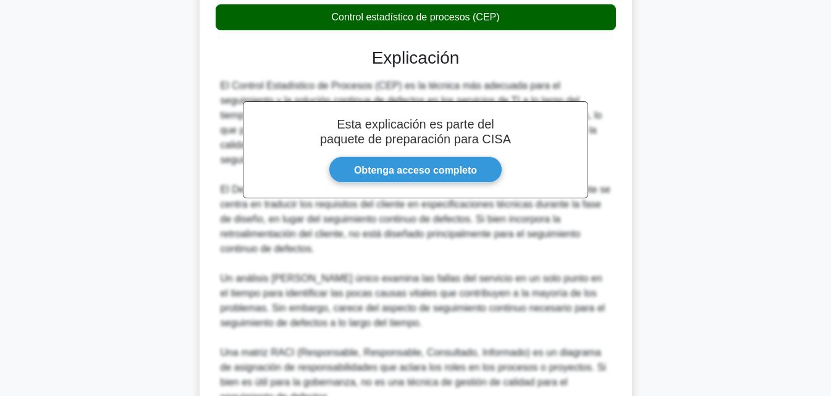
scroll to position [414, 0]
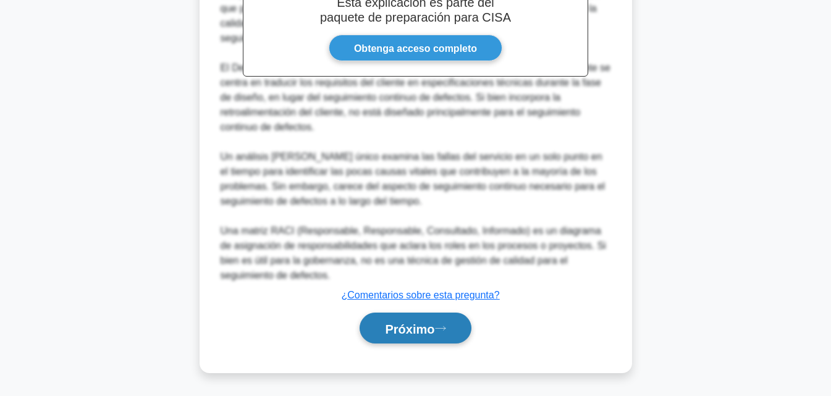
click at [435, 334] on font "Próximo" at bounding box center [409, 329] width 49 height 14
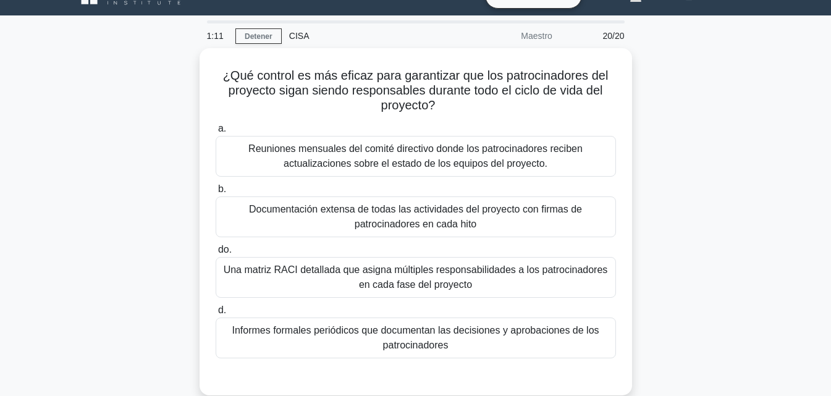
scroll to position [23, 0]
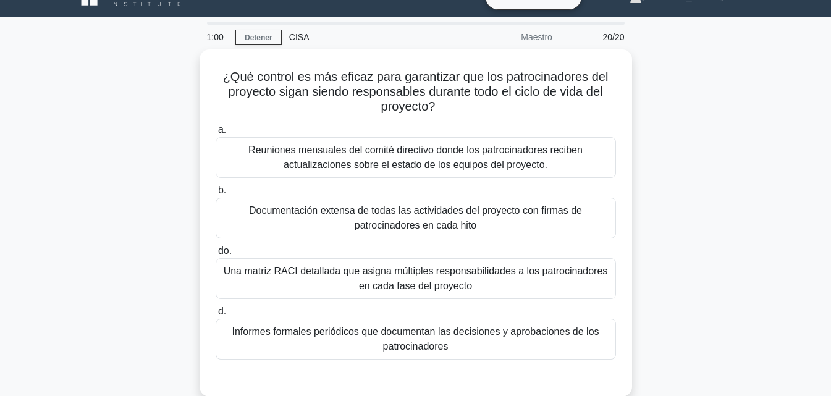
drag, startPoint x: 809, startPoint y: 63, endPoint x: 840, endPoint y: 75, distance: 33.3
click at [831, 75] on html "Hazte Premium Sandra Perfil" at bounding box center [415, 311] width 831 height 668
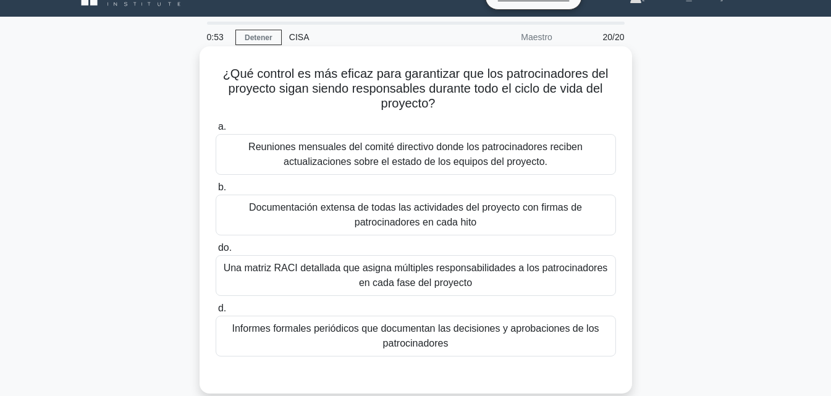
click at [457, 156] on font "Reuniones mensuales del comité directivo donde los patrocinadores reciben actua…" at bounding box center [416, 154] width 334 height 25
click at [216, 131] on input "a. Reuniones mensuales del comité directivo donde los patrocinadores reciben ac…" at bounding box center [216, 127] width 0 height 8
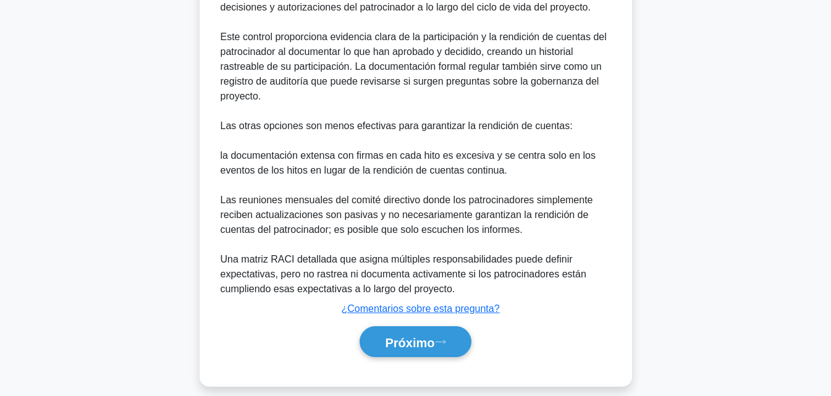
scroll to position [478, 0]
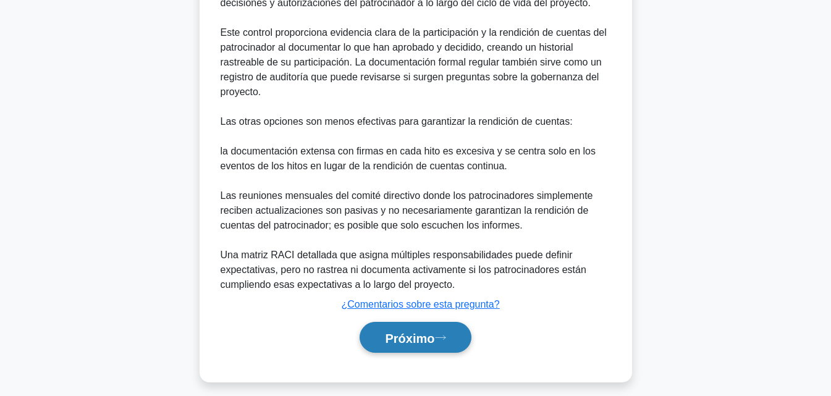
click at [418, 339] on font "Próximo" at bounding box center [409, 338] width 49 height 14
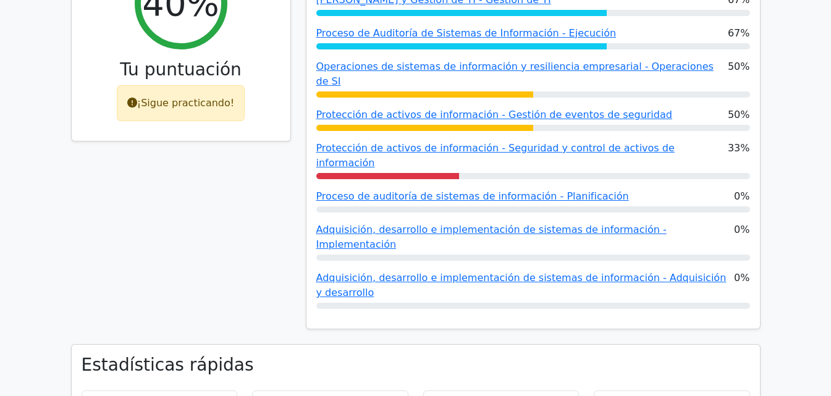
scroll to position [586, 0]
